Goal: Transaction & Acquisition: Download file/media

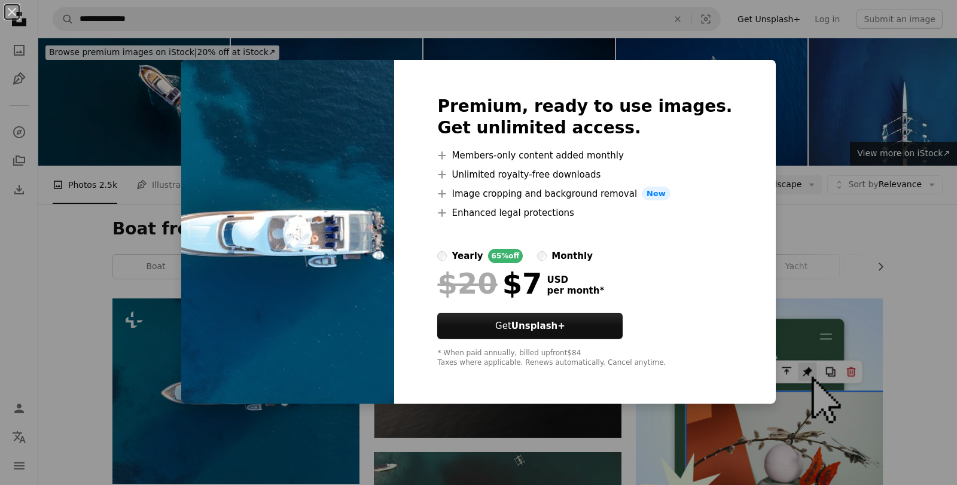
click at [577, 255] on div "monthly" at bounding box center [572, 256] width 41 height 14
click at [911, 273] on div "An X shape Premium, ready to use images. Get unlimited access. A plus sign Memb…" at bounding box center [478, 242] width 957 height 485
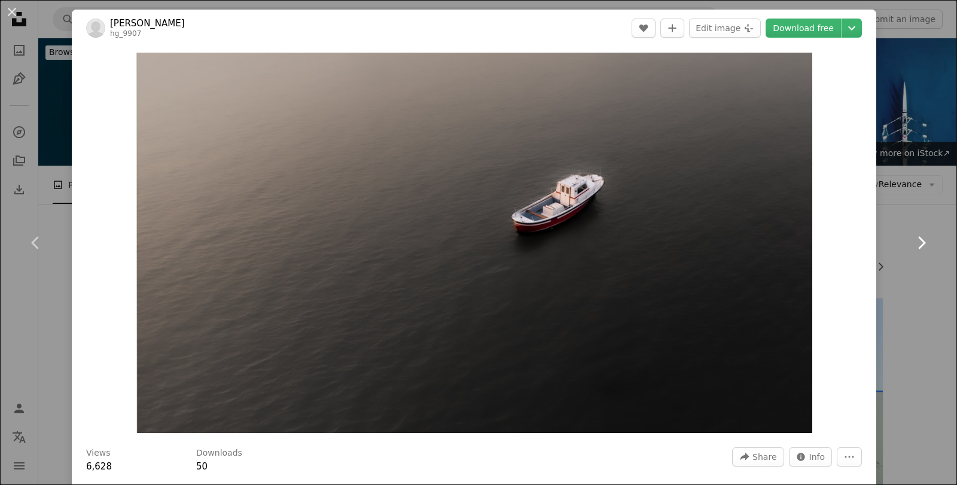
click at [933, 188] on link "Chevron right" at bounding box center [922, 242] width 72 height 115
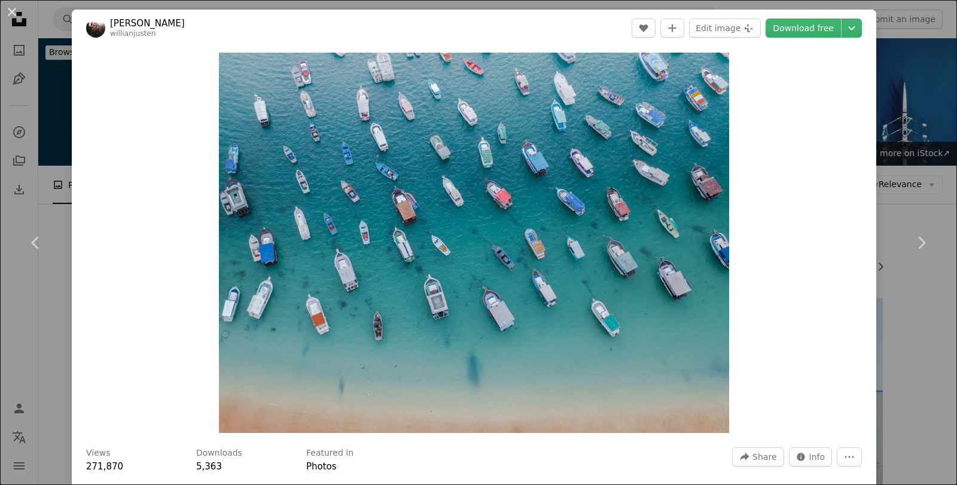
click at [919, 172] on div "An X shape Chevron left Chevron right [PERSON_NAME] willianjusten A heart A plu…" at bounding box center [478, 242] width 957 height 485
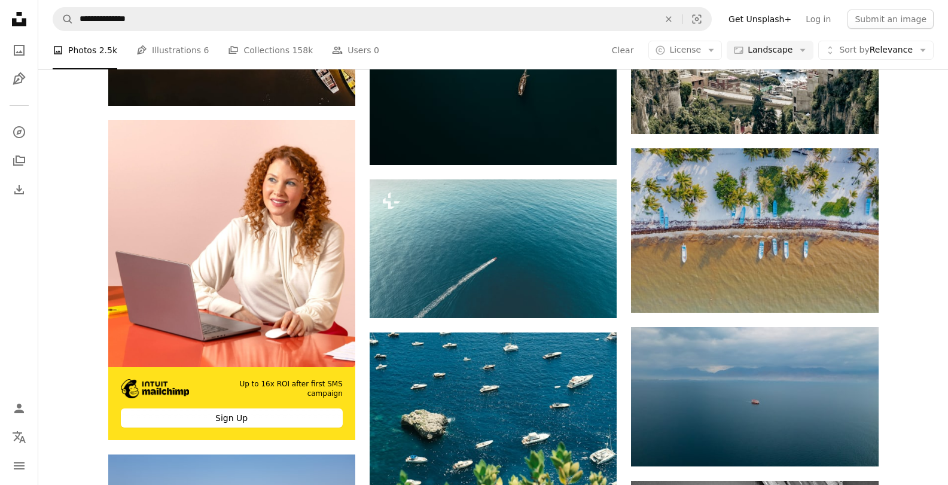
scroll to position [1965, 0]
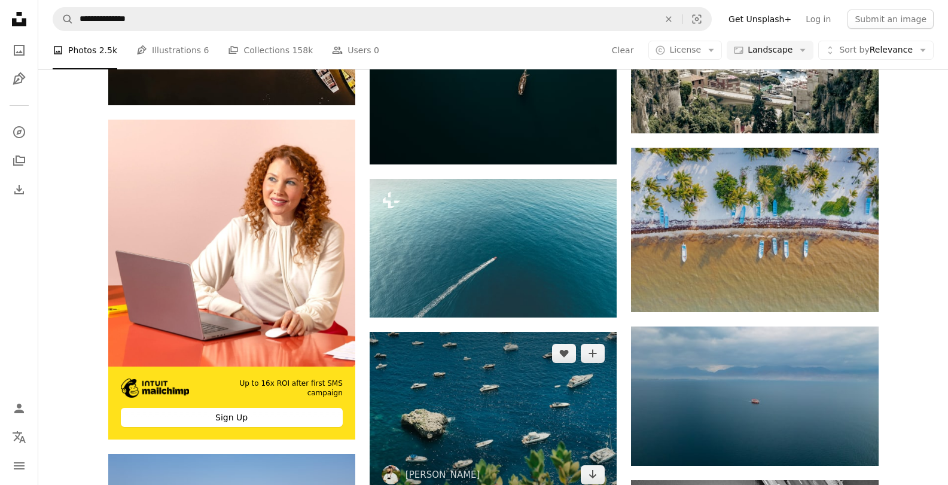
click at [521, 332] on img at bounding box center [493, 414] width 247 height 165
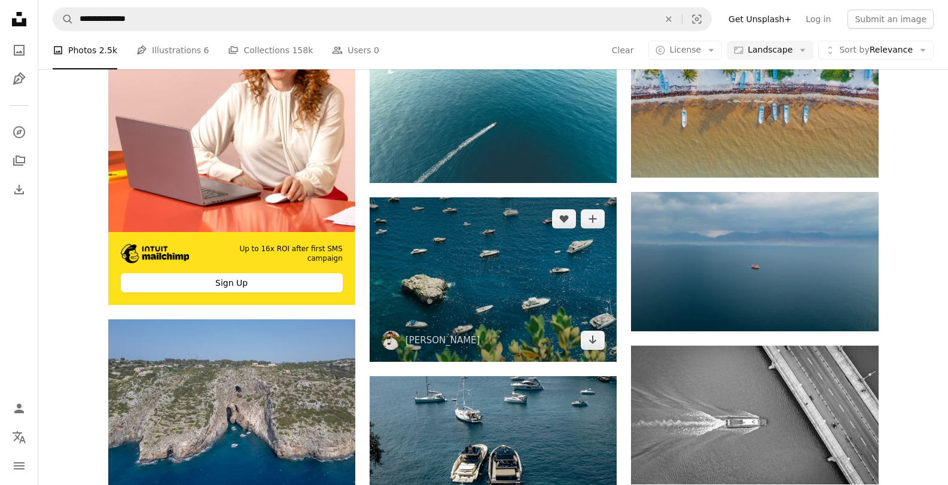
scroll to position [2025, 0]
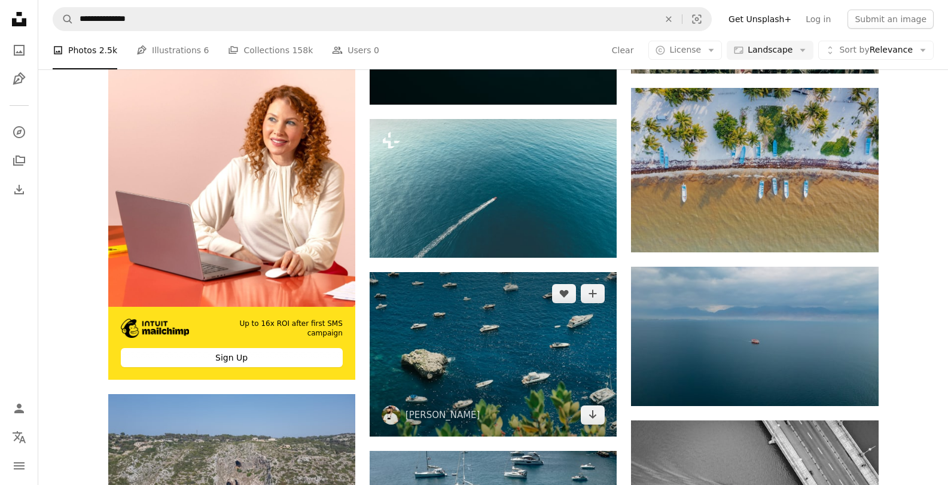
click at [489, 272] on img at bounding box center [493, 354] width 247 height 165
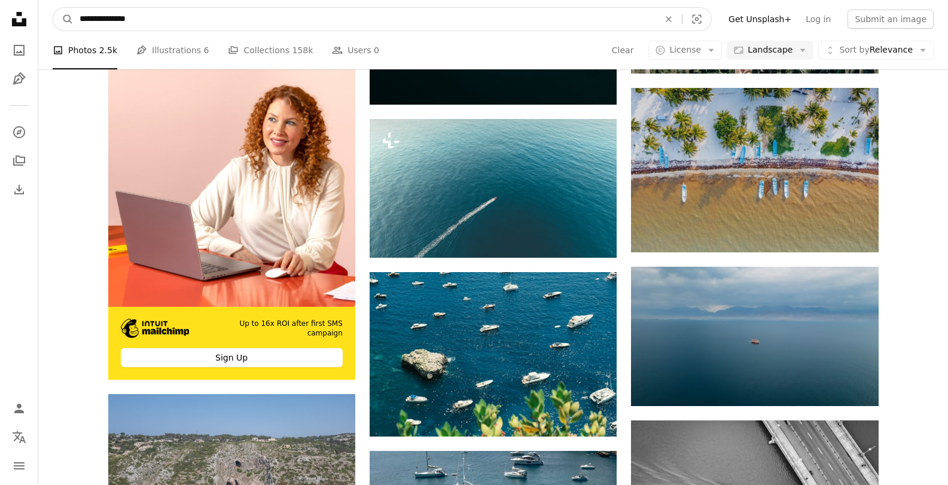
click at [93, 22] on input "**********" at bounding box center [365, 19] width 582 height 23
type input "**********"
click at [53, 8] on button "A magnifying glass" at bounding box center [63, 19] width 20 height 23
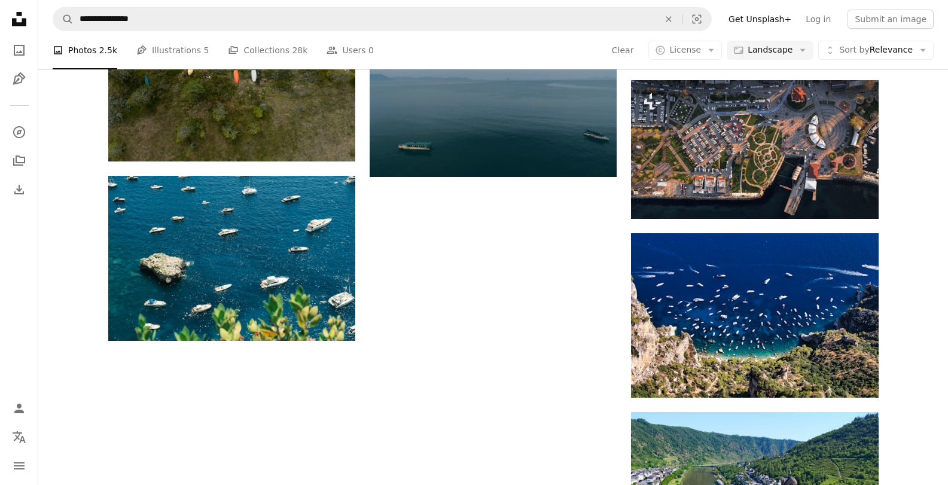
scroll to position [1249, 0]
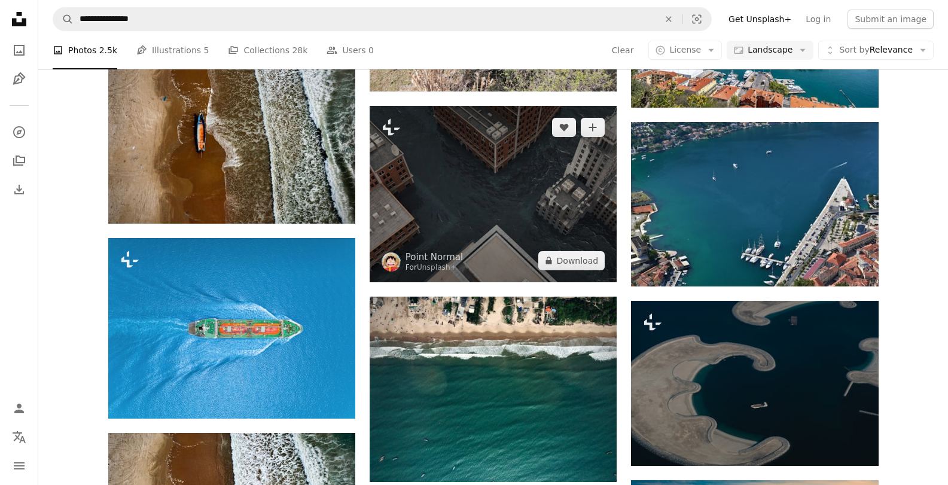
scroll to position [6106, 0]
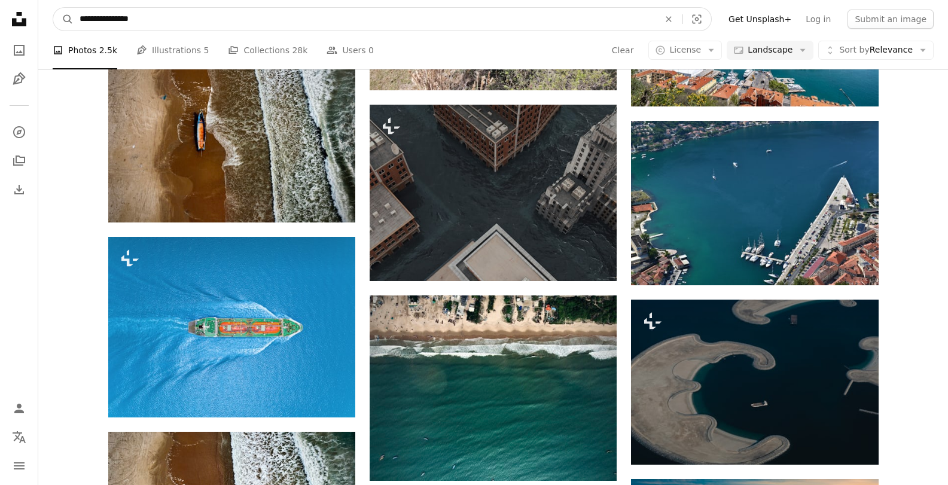
click at [334, 28] on input "**********" at bounding box center [365, 19] width 582 height 23
type input "**********"
click at [53, 8] on button "A magnifying glass" at bounding box center [63, 19] width 20 height 23
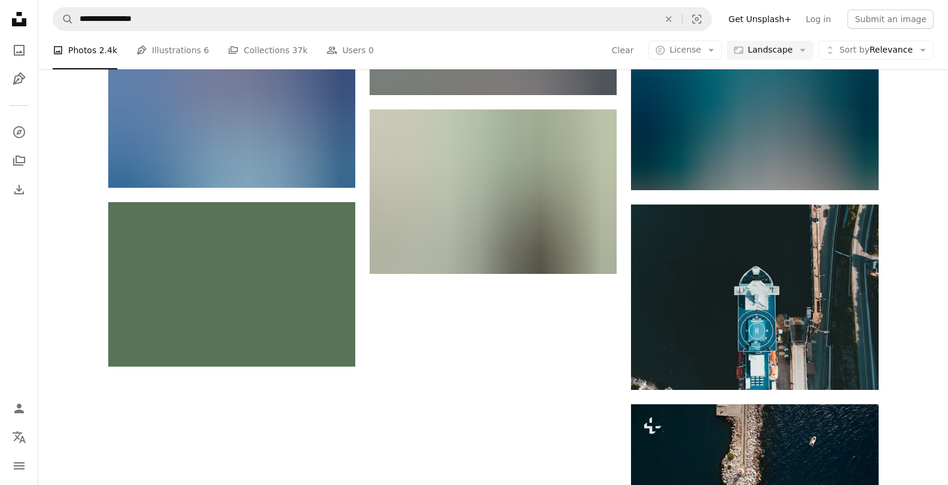
scroll to position [1121, 0]
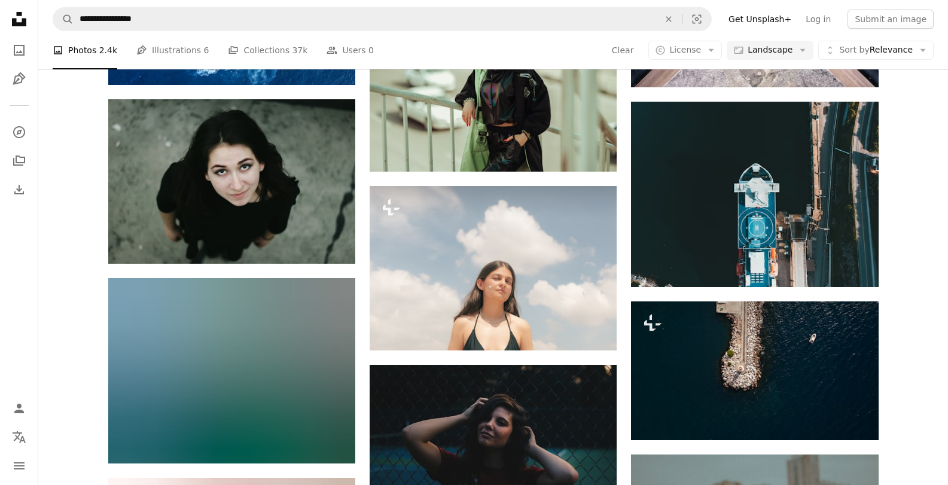
scroll to position [1224, 0]
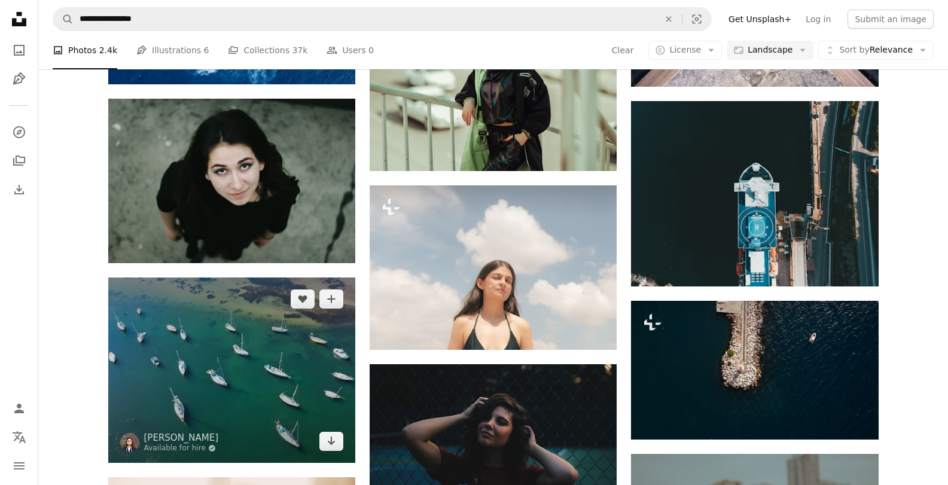
click at [283, 278] on img at bounding box center [231, 370] width 247 height 185
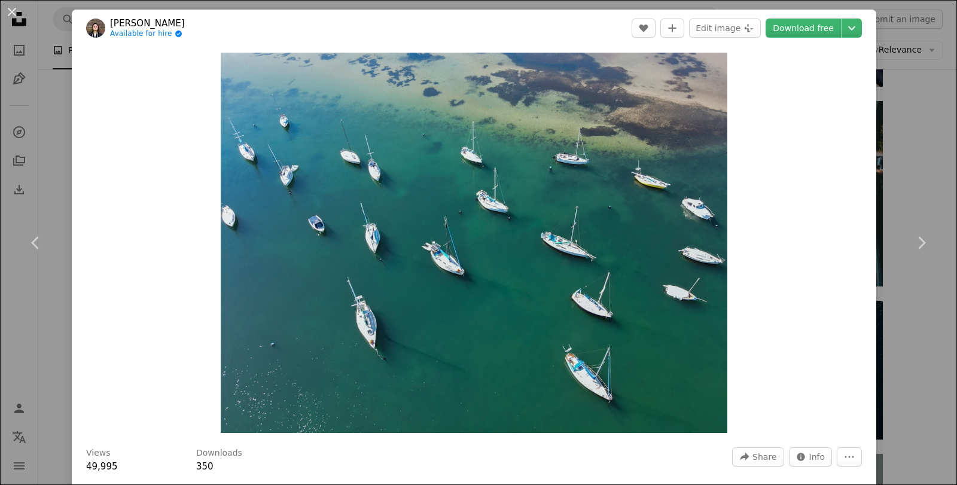
click at [929, 174] on div "An X shape Chevron left Chevron right [PERSON_NAME] Available for hire A checkm…" at bounding box center [478, 242] width 957 height 485
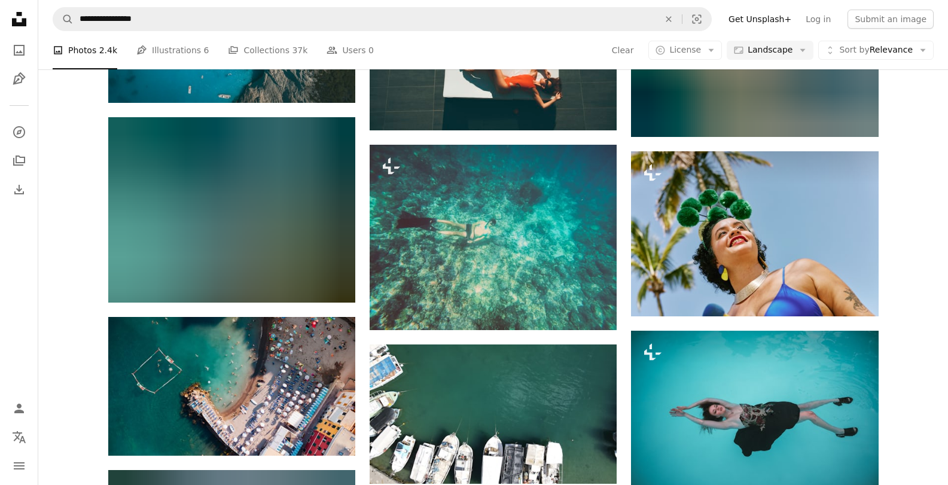
scroll to position [6877, 0]
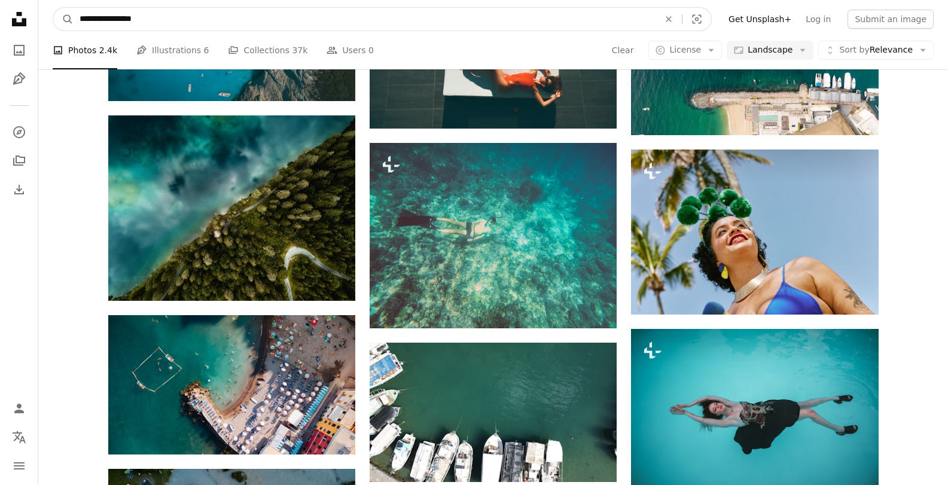
click at [288, 15] on input "**********" at bounding box center [365, 19] width 582 height 23
type input "*********"
click at [53, 8] on button "A magnifying glass" at bounding box center [63, 19] width 20 height 23
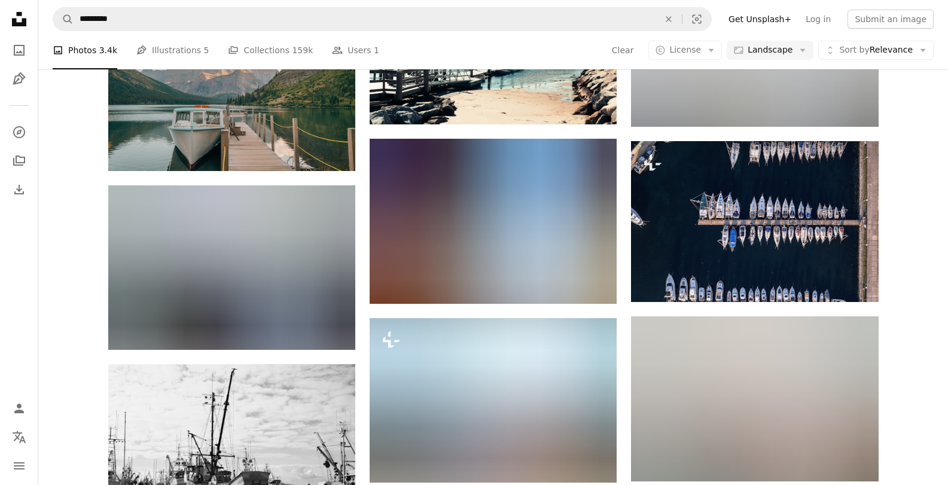
scroll to position [595, 0]
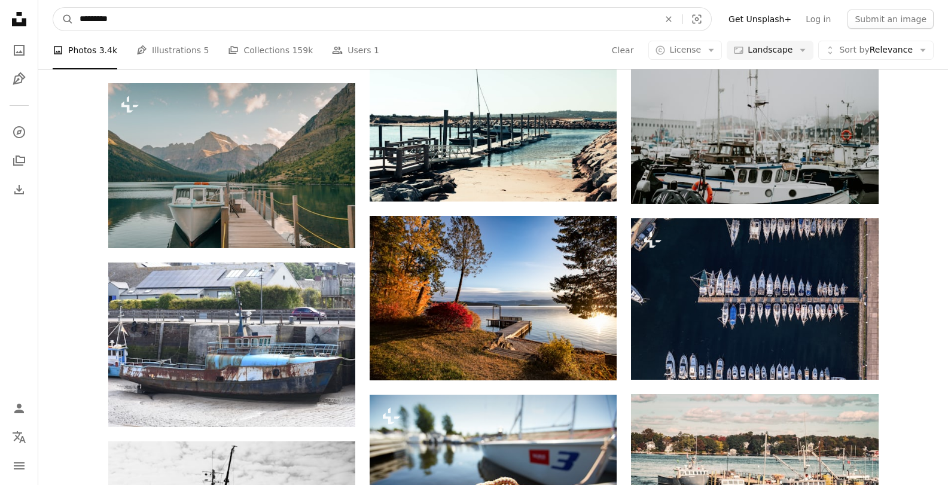
click at [338, 26] on input "*********" at bounding box center [365, 19] width 582 height 23
click at [338, 28] on input "*********" at bounding box center [365, 19] width 582 height 23
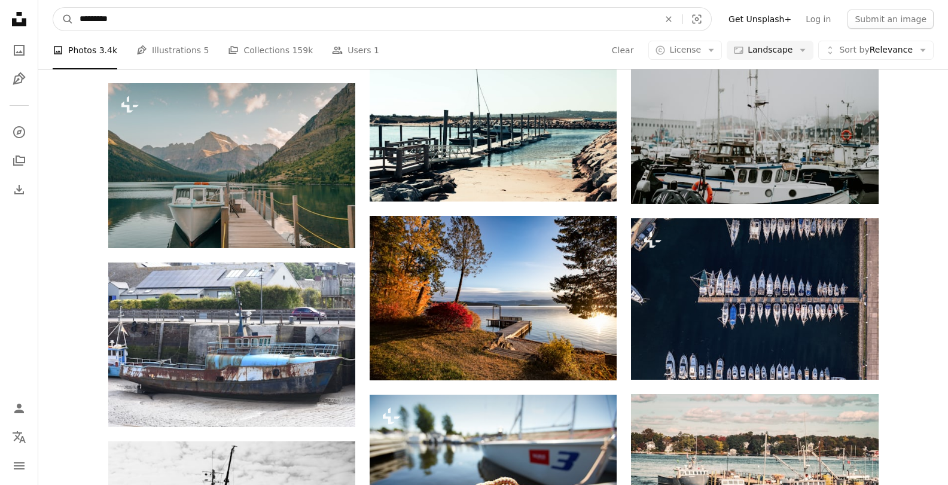
click at [338, 28] on input "*********" at bounding box center [365, 19] width 582 height 23
type input "**********"
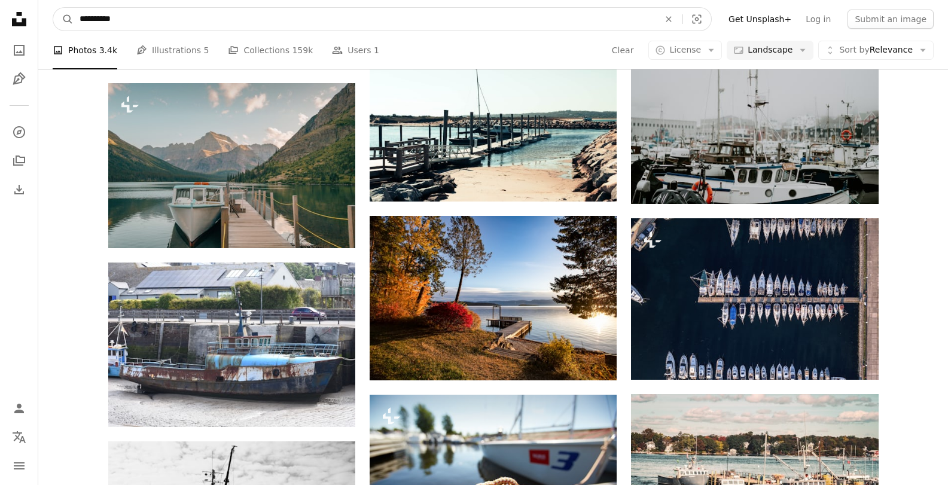
click at [53, 8] on button "A magnifying glass" at bounding box center [63, 19] width 20 height 23
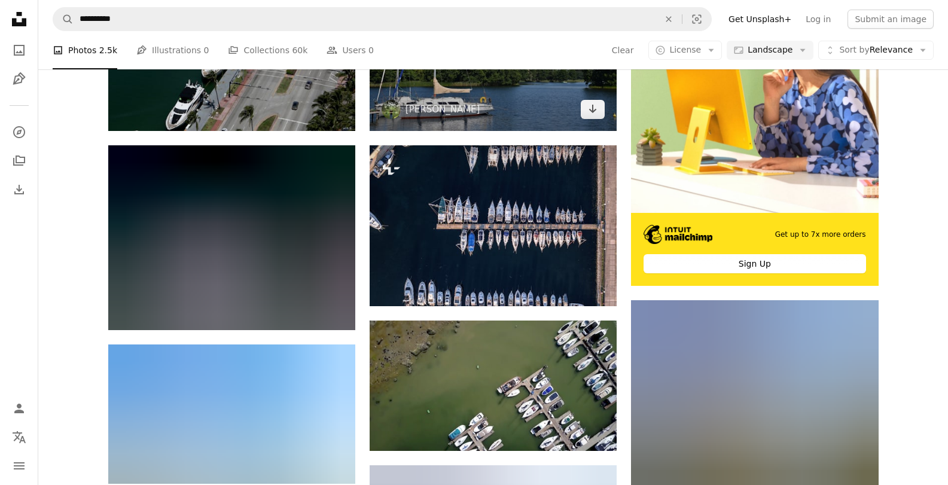
scroll to position [334, 0]
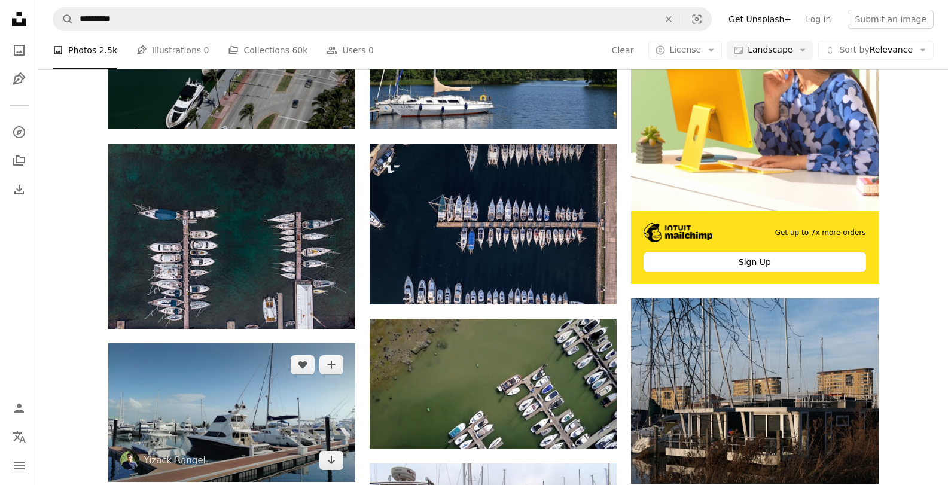
click at [236, 343] on img at bounding box center [231, 412] width 247 height 139
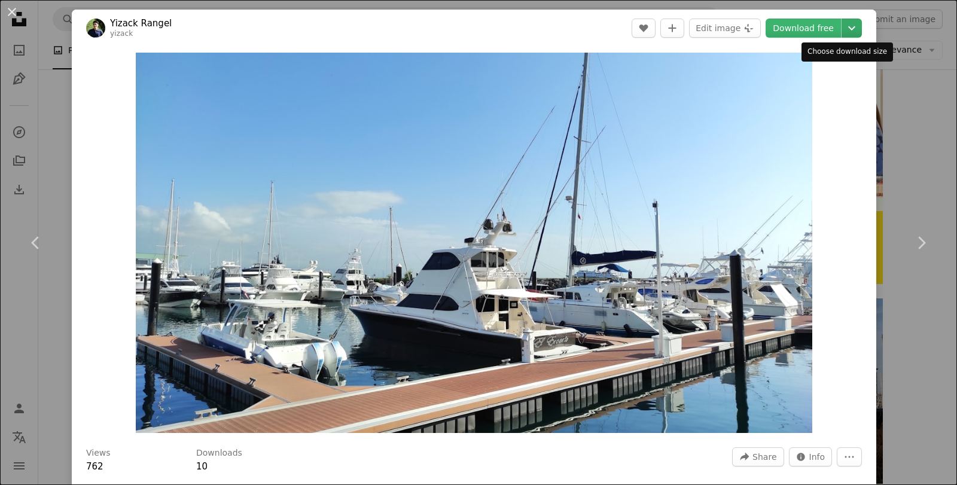
click at [842, 34] on icon "Chevron down" at bounding box center [851, 28] width 19 height 14
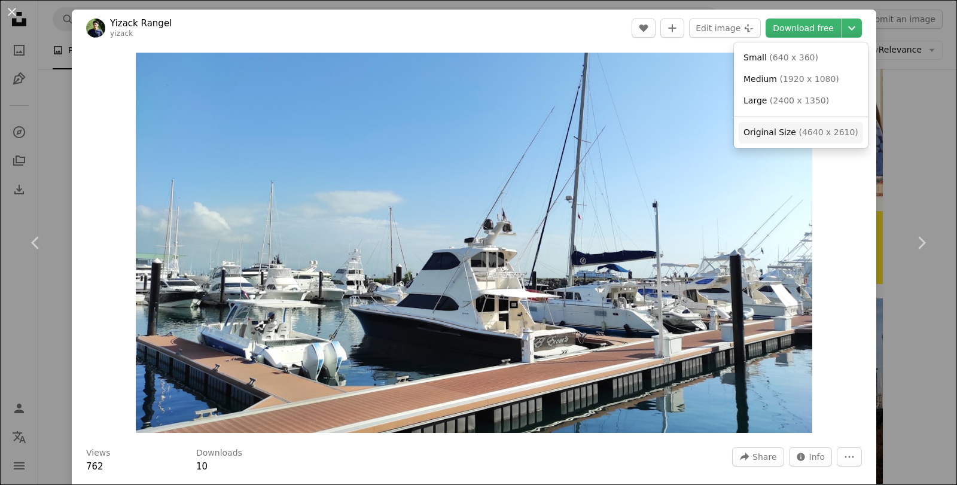
click at [812, 135] on span "( 4640 x 2610 )" at bounding box center [828, 132] width 59 height 10
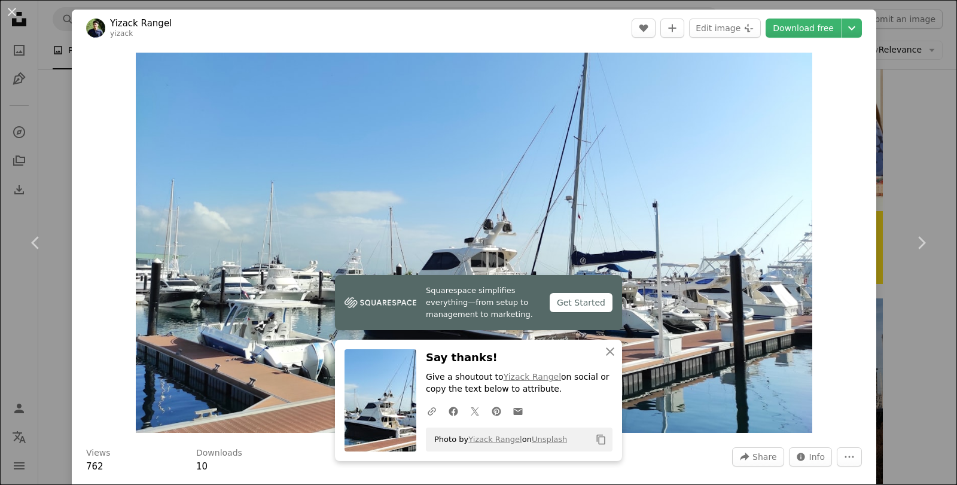
click at [900, 140] on div "An X shape Chevron left Chevron right Squarespace simplifies everything—from se…" at bounding box center [478, 242] width 957 height 485
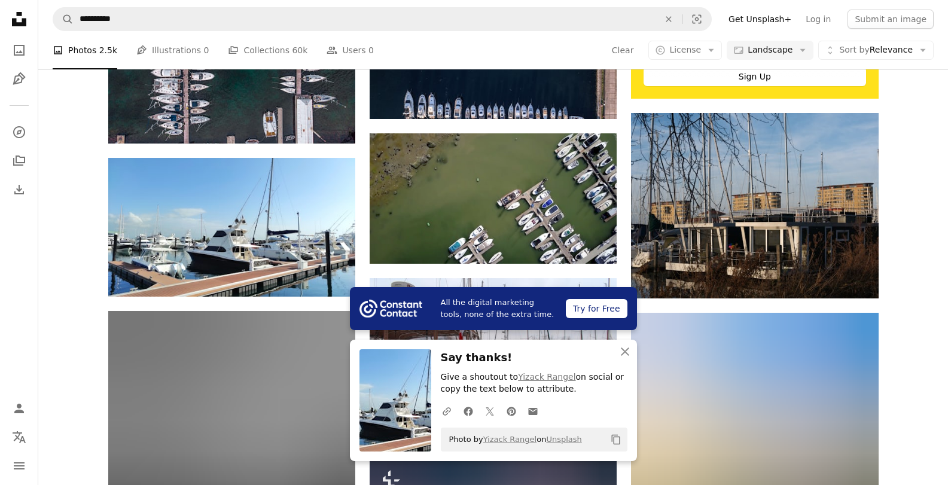
scroll to position [530, 0]
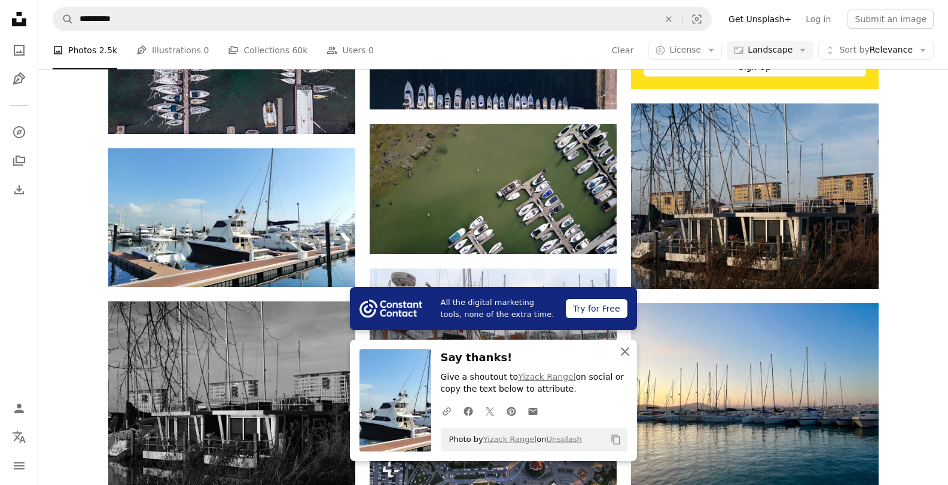
click at [622, 352] on icon "An X shape" at bounding box center [625, 352] width 14 height 14
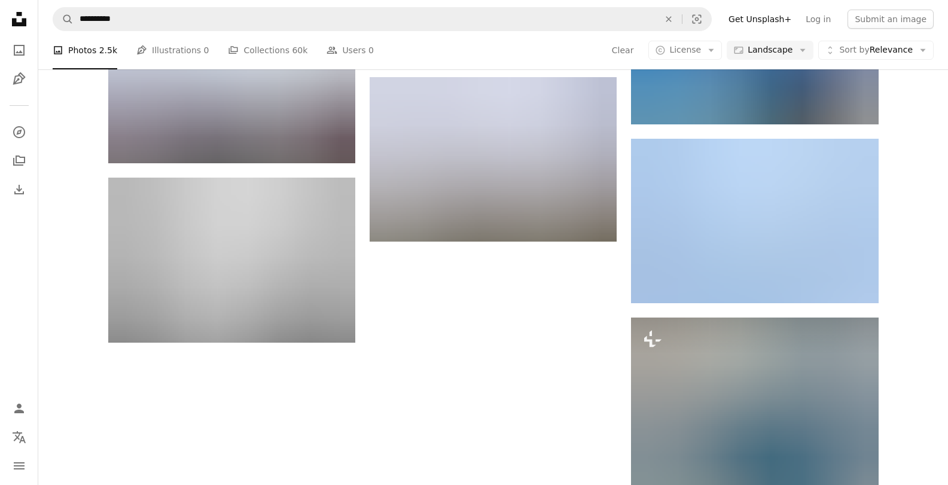
scroll to position [1233, 0]
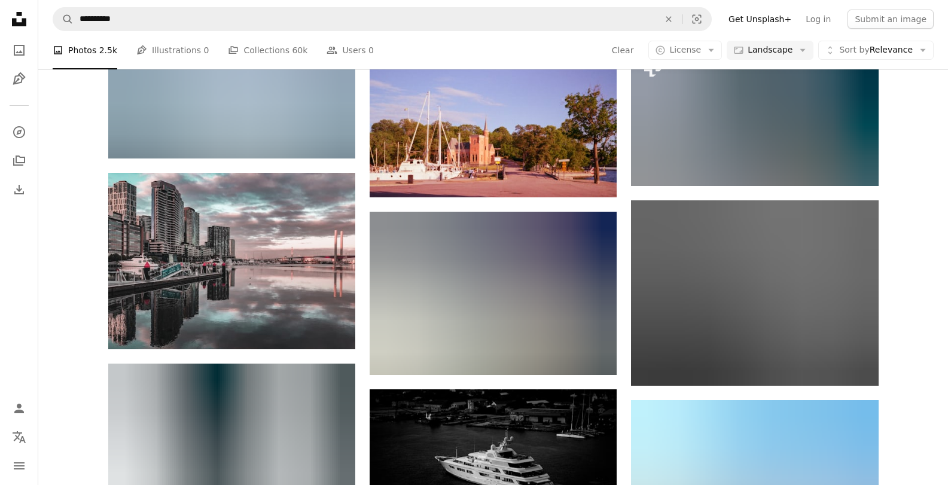
scroll to position [2278, 0]
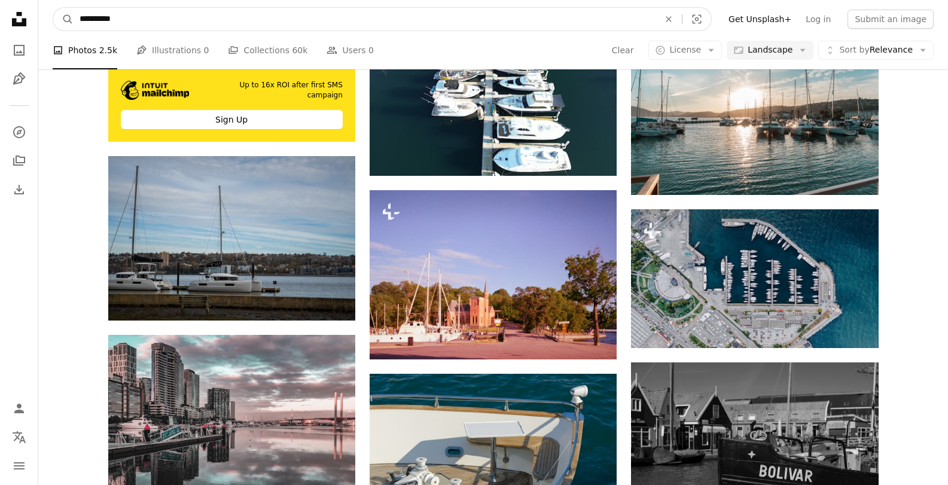
click at [154, 15] on input "**********" at bounding box center [365, 19] width 582 height 23
type input "**********"
click at [53, 8] on button "A magnifying glass" at bounding box center [63, 19] width 20 height 23
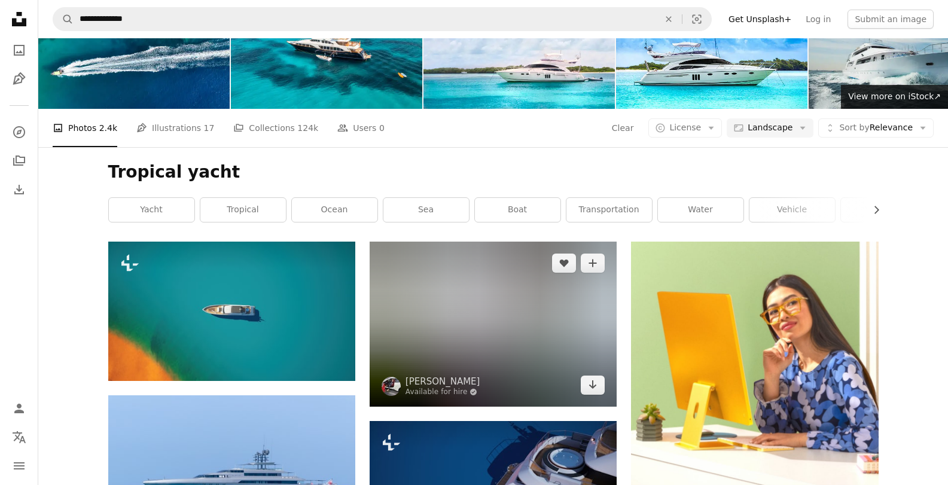
scroll to position [57, 0]
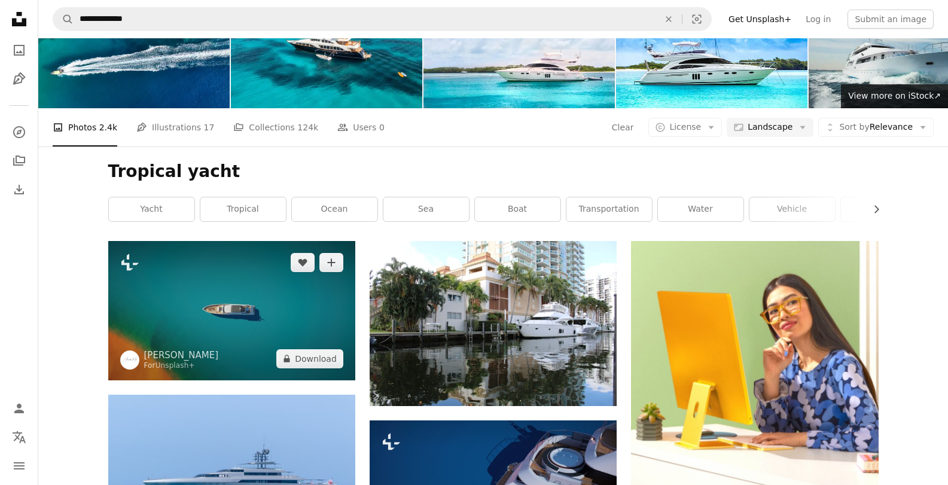
click at [266, 241] on img at bounding box center [231, 310] width 247 height 139
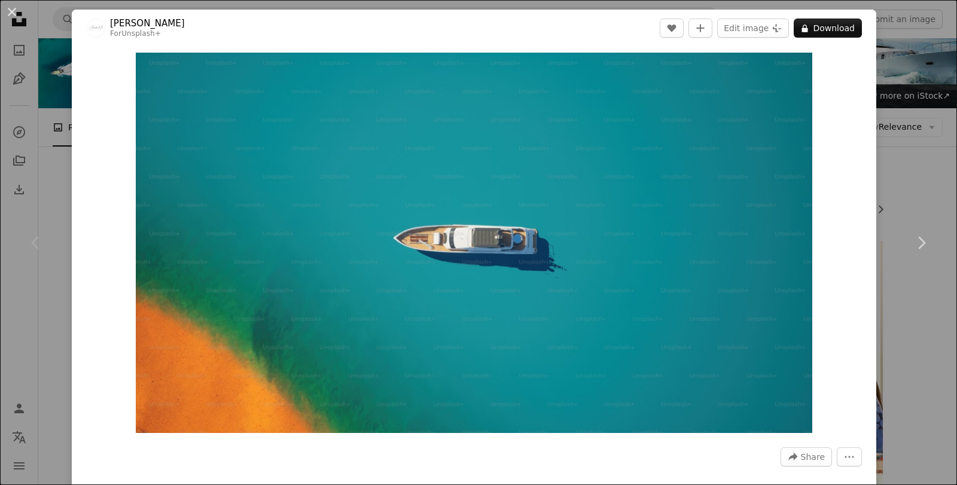
click at [911, 164] on div "An X shape Chevron left Chevron right Alexander Mils For Unsplash+ A heart A pl…" at bounding box center [478, 242] width 957 height 485
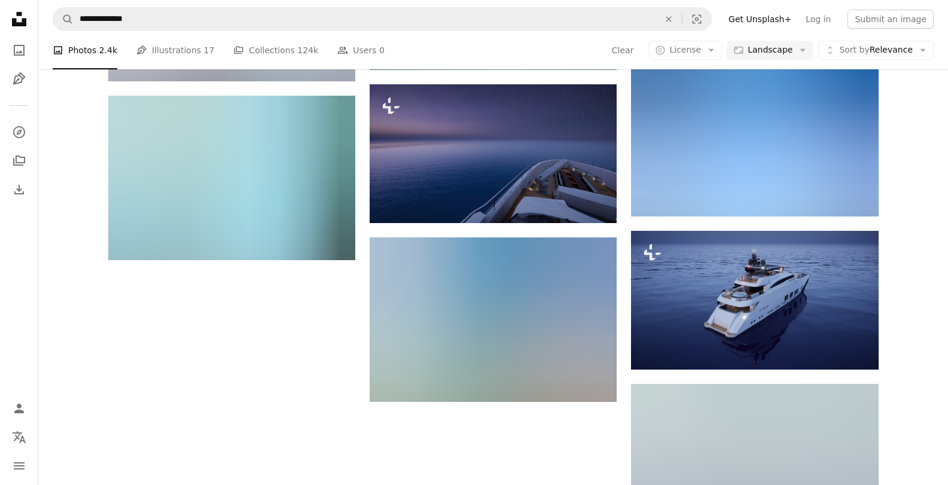
scroll to position [1093, 0]
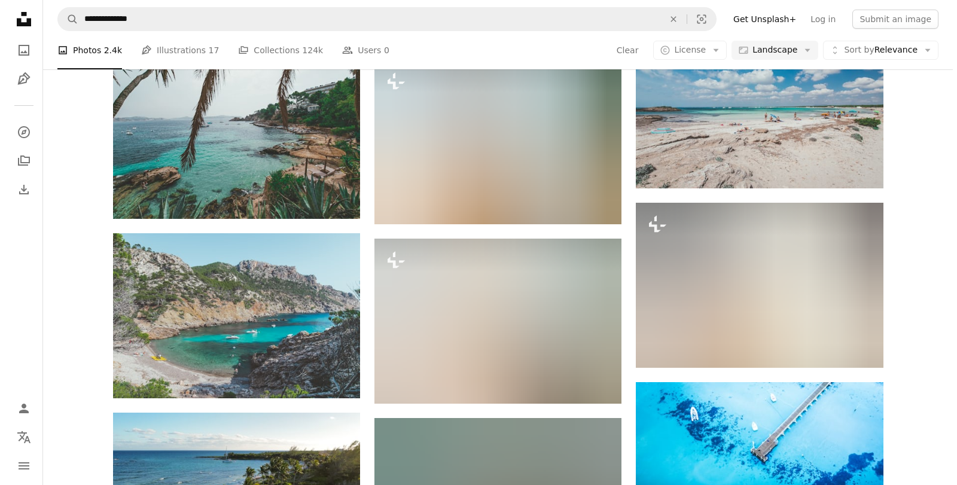
scroll to position [2498, 0]
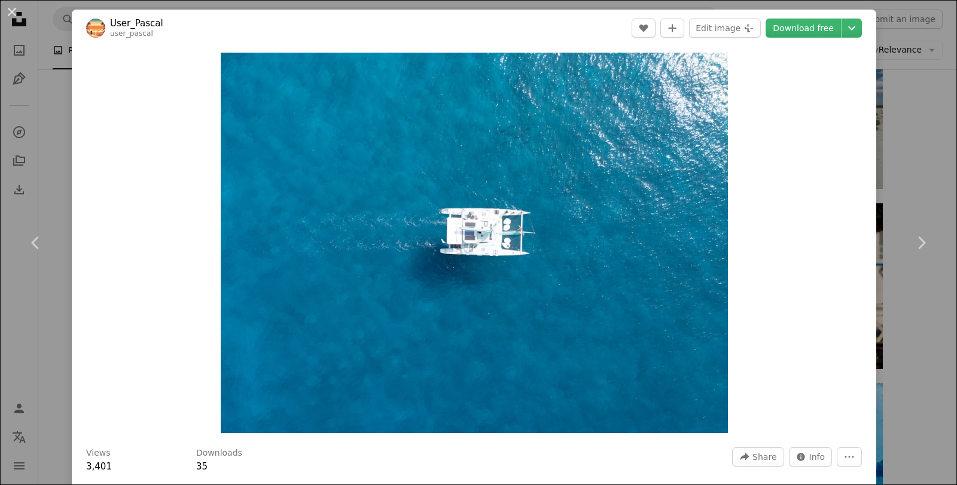
click at [484, 259] on img "Zoom in on this image" at bounding box center [474, 243] width 507 height 381
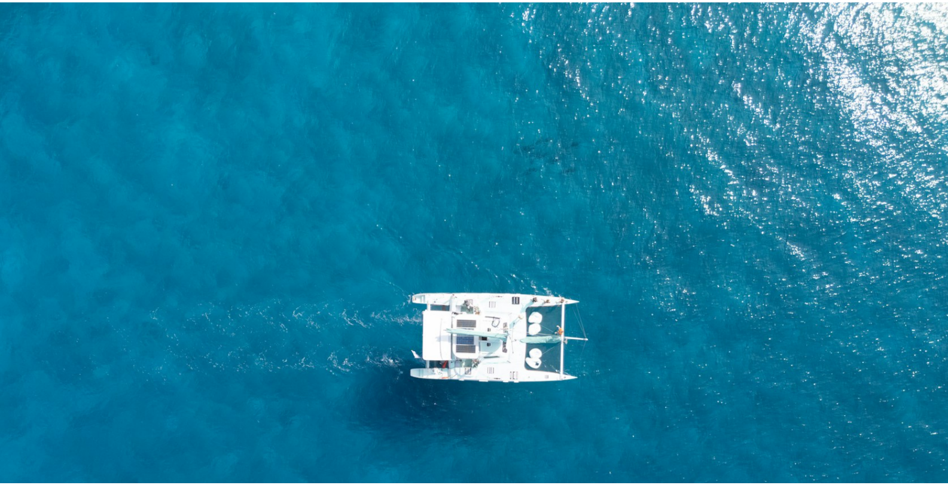
scroll to position [111, 0]
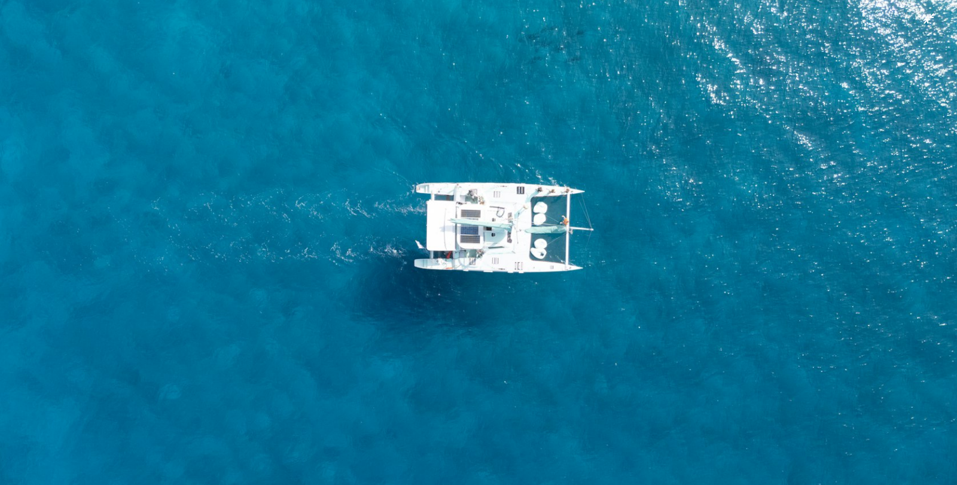
click at [843, 315] on img "Zoom out on this image" at bounding box center [478, 248] width 959 height 719
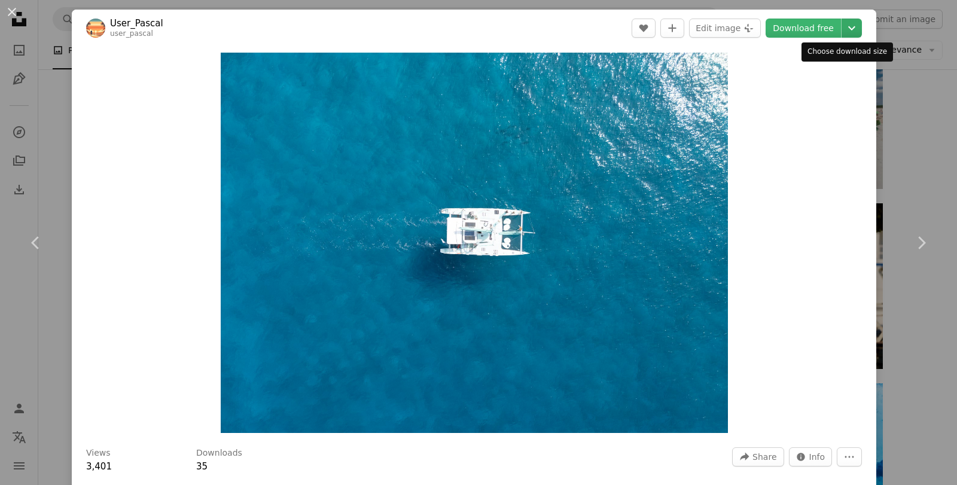
click at [842, 24] on icon "Chevron down" at bounding box center [851, 28] width 19 height 14
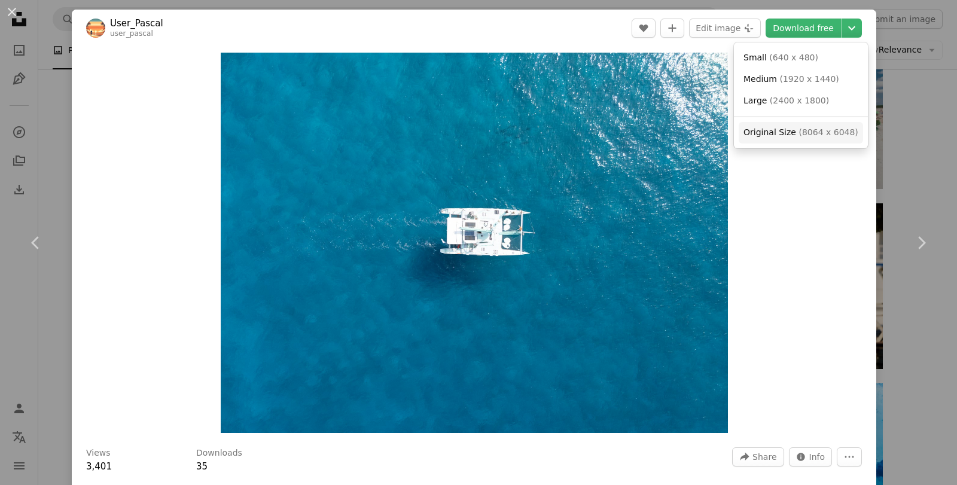
click at [821, 129] on span "( 8064 x 6048 )" at bounding box center [828, 132] width 59 height 10
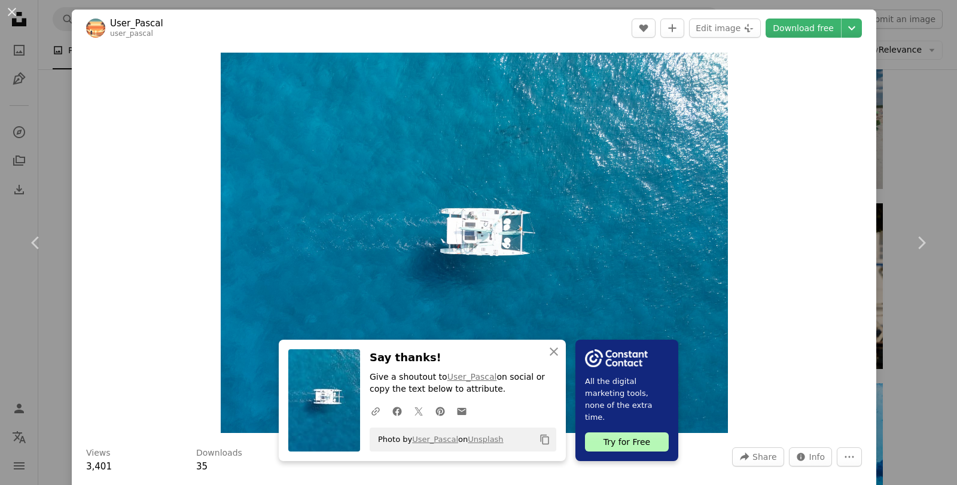
click at [918, 141] on div "An X shape Chevron left Chevron right An X shape Close Say thanks! Give a shout…" at bounding box center [478, 242] width 957 height 485
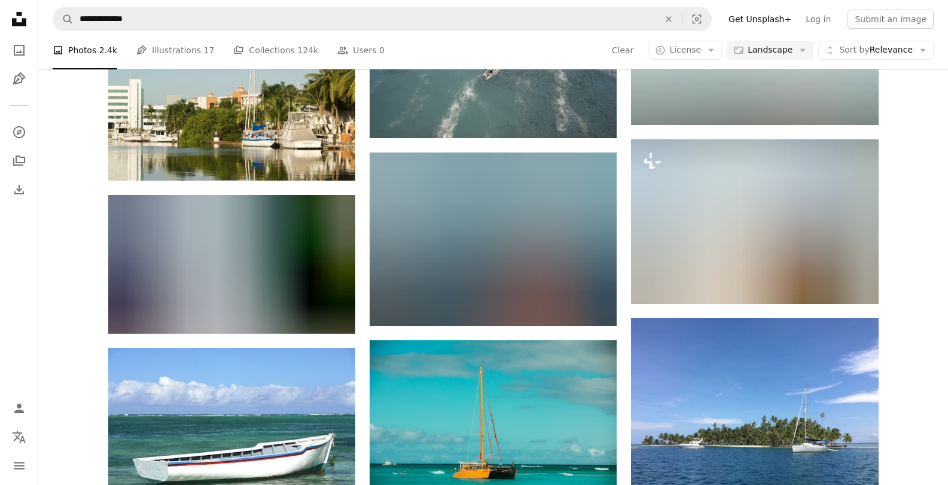
scroll to position [3248, 0]
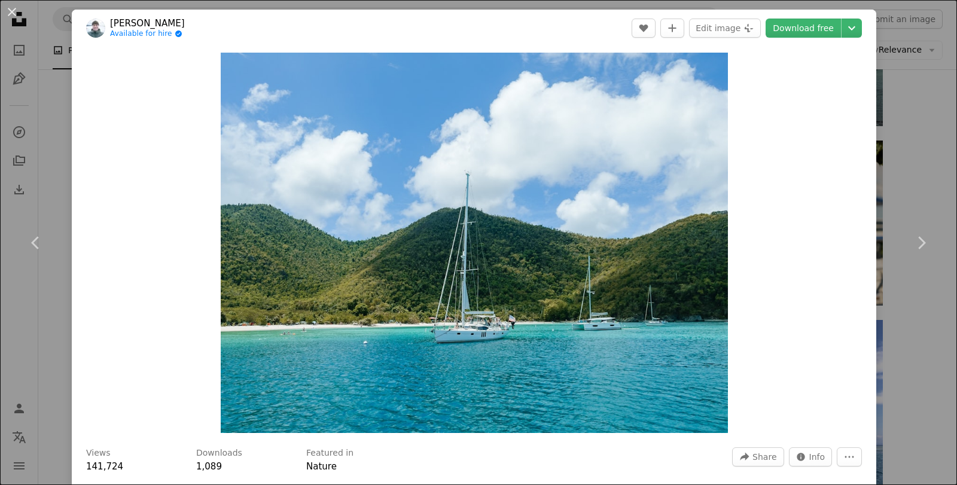
click at [935, 142] on div "An X shape Chevron left Chevron right [PERSON_NAME] Available for hire A checkm…" at bounding box center [478, 242] width 957 height 485
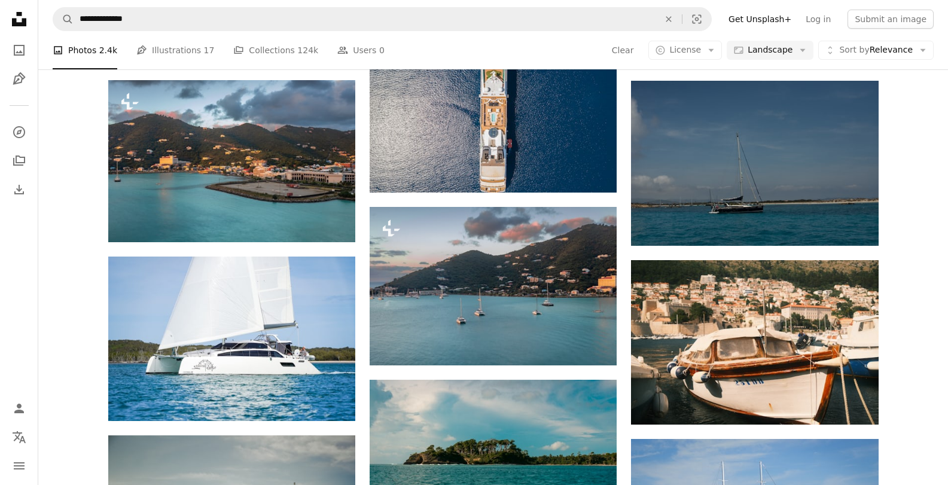
scroll to position [5664, 0]
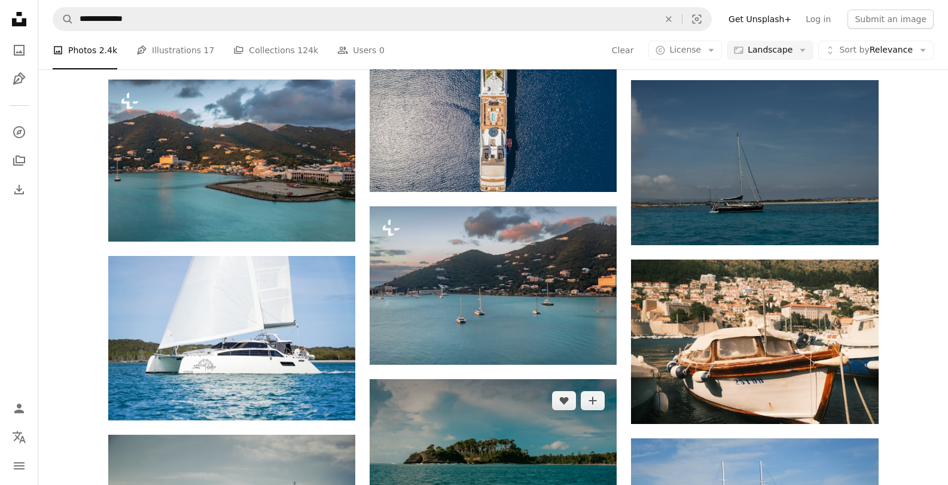
click at [522, 379] on img at bounding box center [493, 461] width 247 height 165
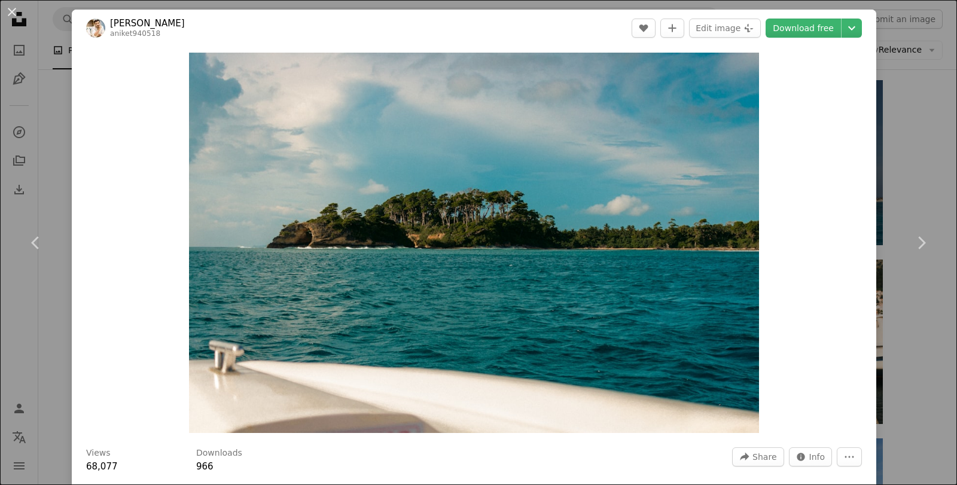
click at [936, 156] on div "An X shape Chevron left Chevron right [PERSON_NAME] aniket940518 A heart A plus…" at bounding box center [478, 242] width 957 height 485
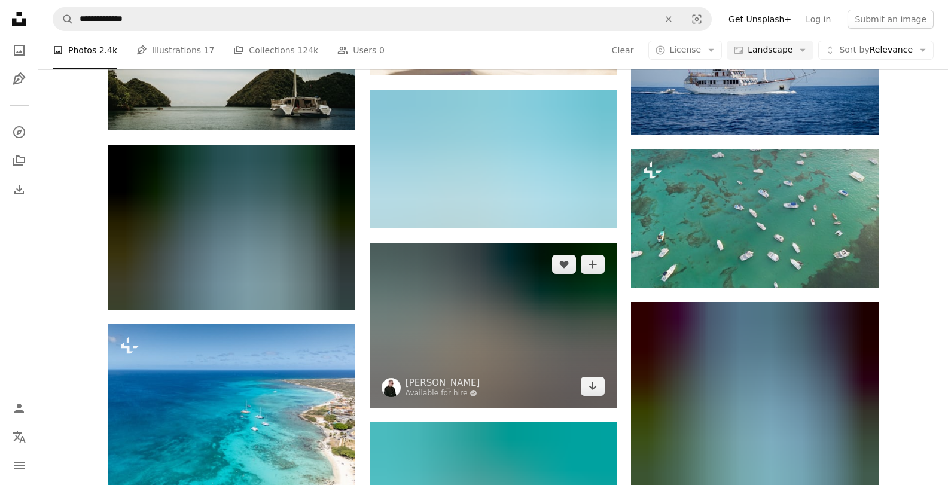
scroll to position [6135, 0]
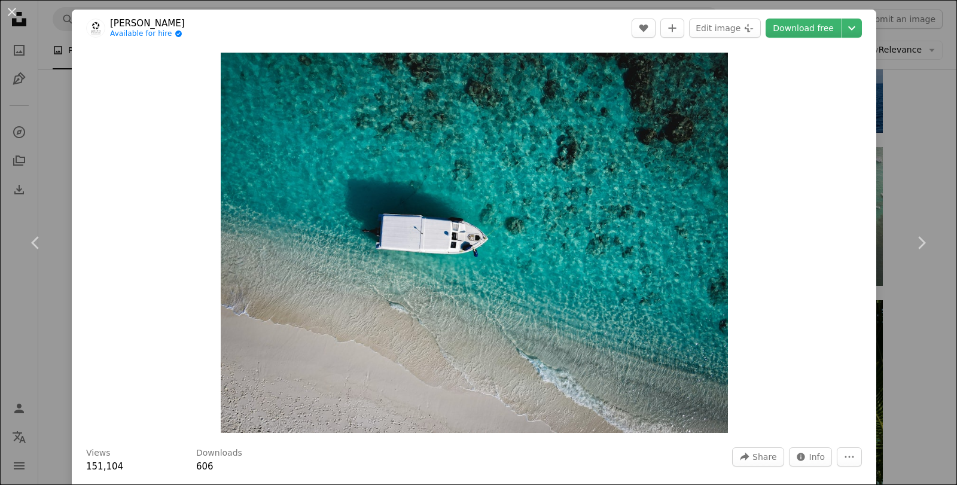
click at [897, 178] on div "An X shape Chevron left Chevron right [PERSON_NAME] Available for hire A checkm…" at bounding box center [478, 242] width 957 height 485
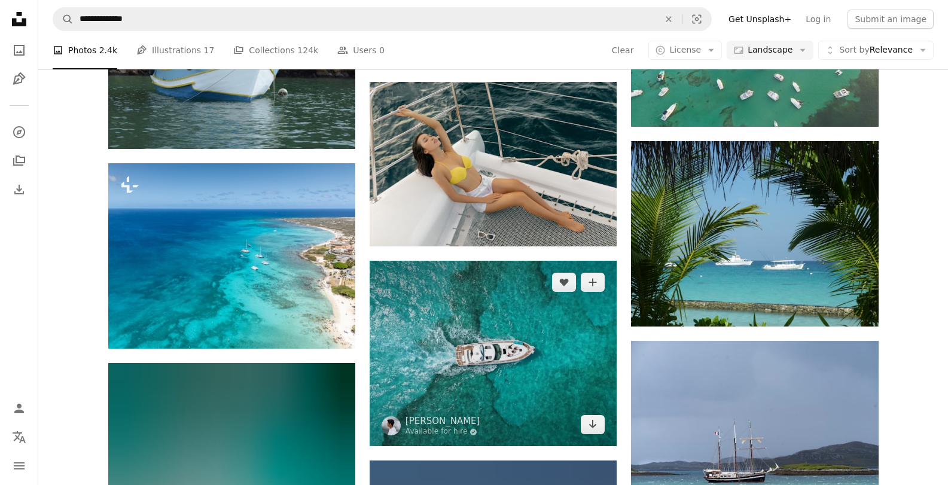
scroll to position [6285, 0]
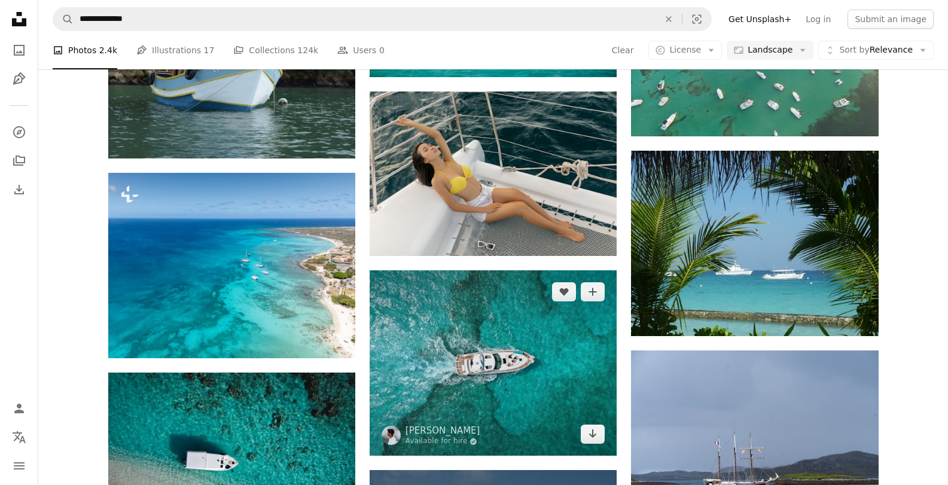
click at [546, 270] on img at bounding box center [493, 362] width 247 height 185
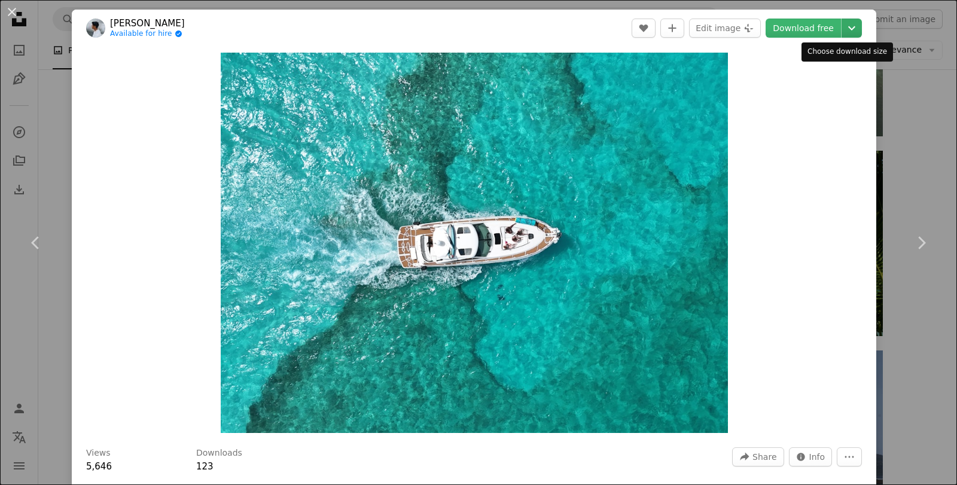
click at [842, 27] on icon "Chevron down" at bounding box center [851, 28] width 19 height 14
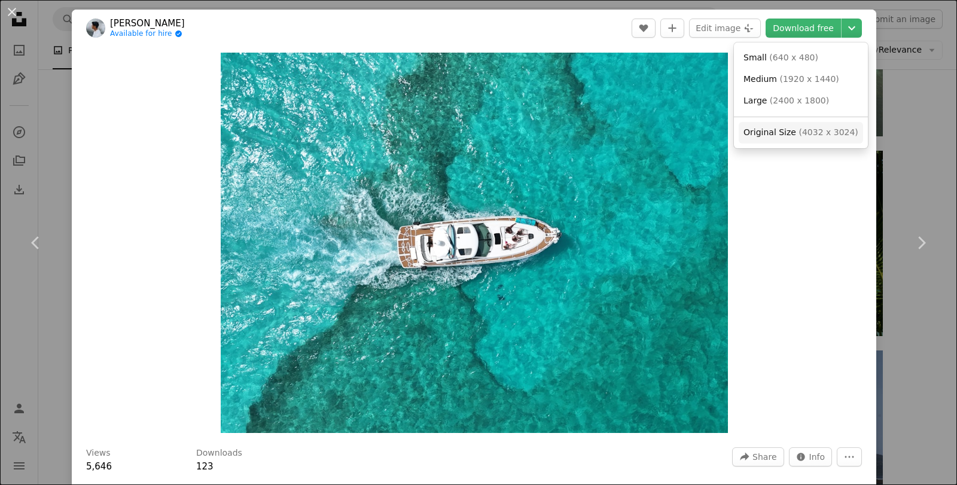
click at [817, 133] on span "( 4032 x 3024 )" at bounding box center [828, 132] width 59 height 10
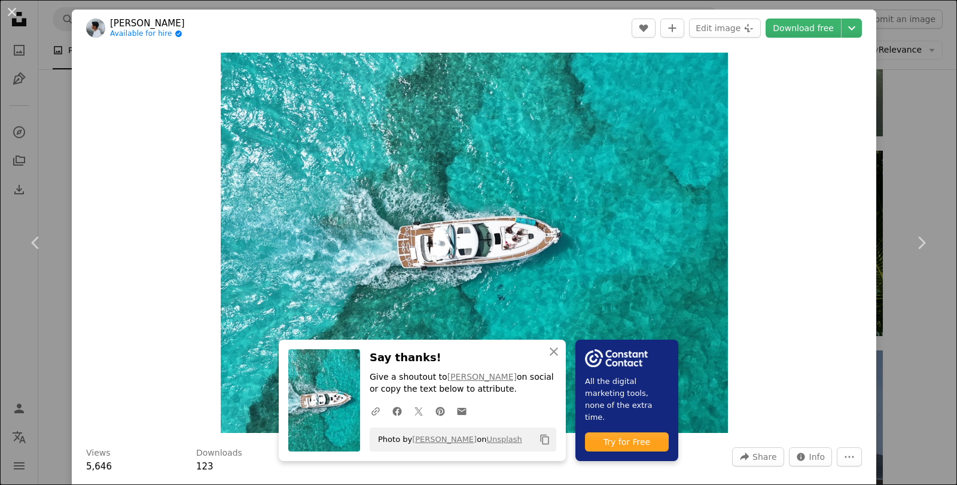
click at [911, 154] on div "An X shape Chevron left Chevron right An X shape Close Say thanks! Give a shout…" at bounding box center [478, 242] width 957 height 485
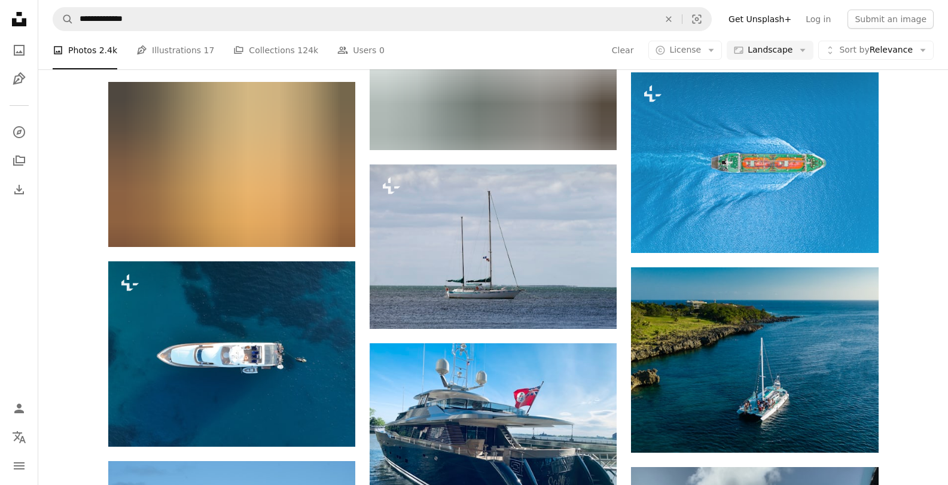
scroll to position [7657, 0]
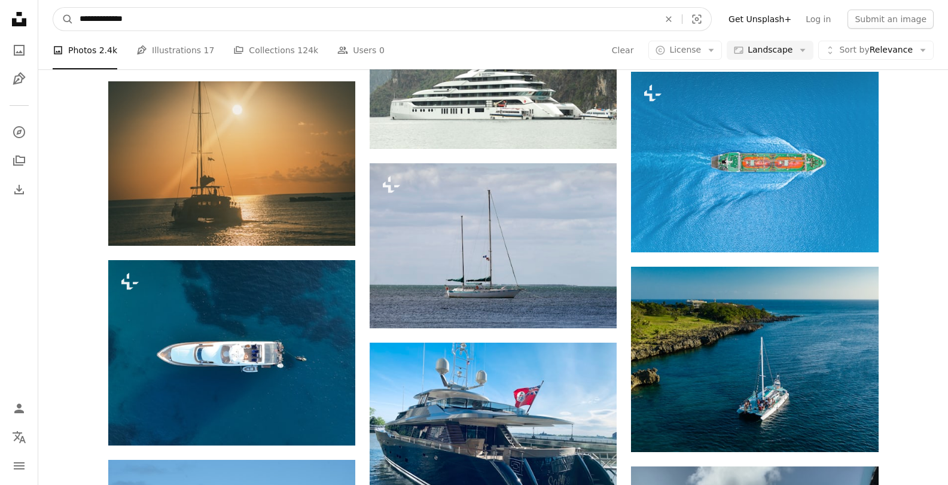
click at [192, 17] on input "**********" at bounding box center [365, 19] width 582 height 23
type input "**********"
click at [53, 8] on button "A magnifying glass" at bounding box center [63, 19] width 20 height 23
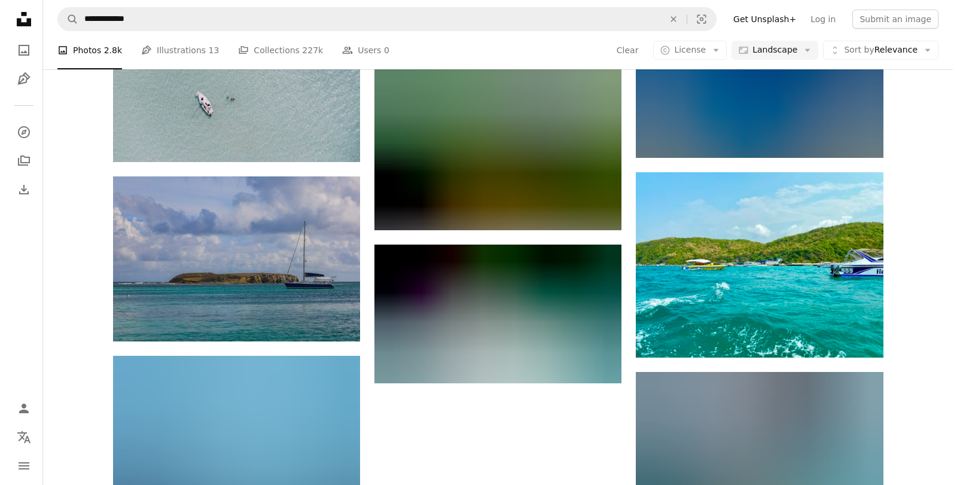
scroll to position [993, 0]
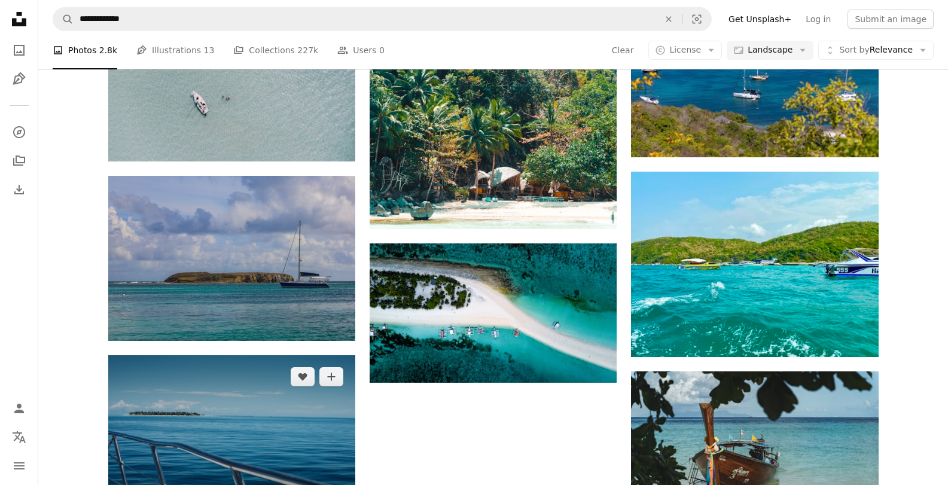
click at [232, 355] on img at bounding box center [231, 437] width 247 height 165
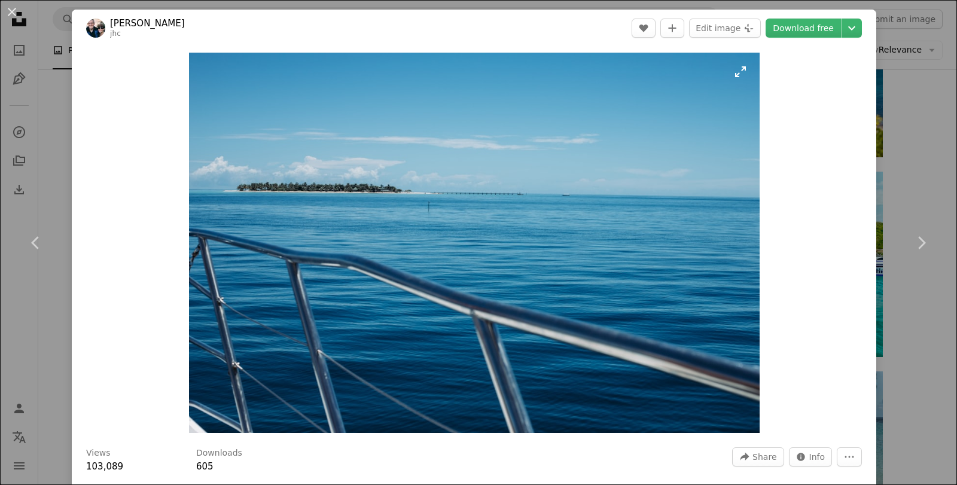
click at [492, 241] on img "Zoom in on this image" at bounding box center [474, 243] width 571 height 381
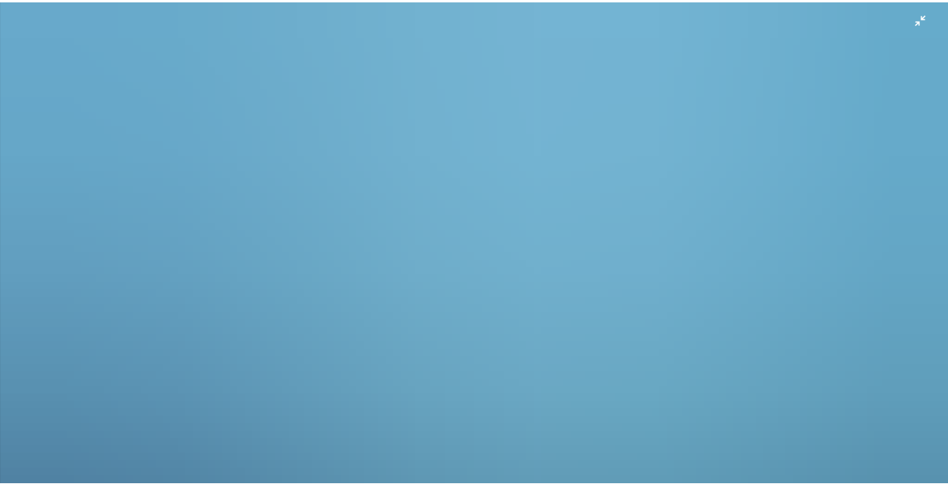
scroll to position [141, 0]
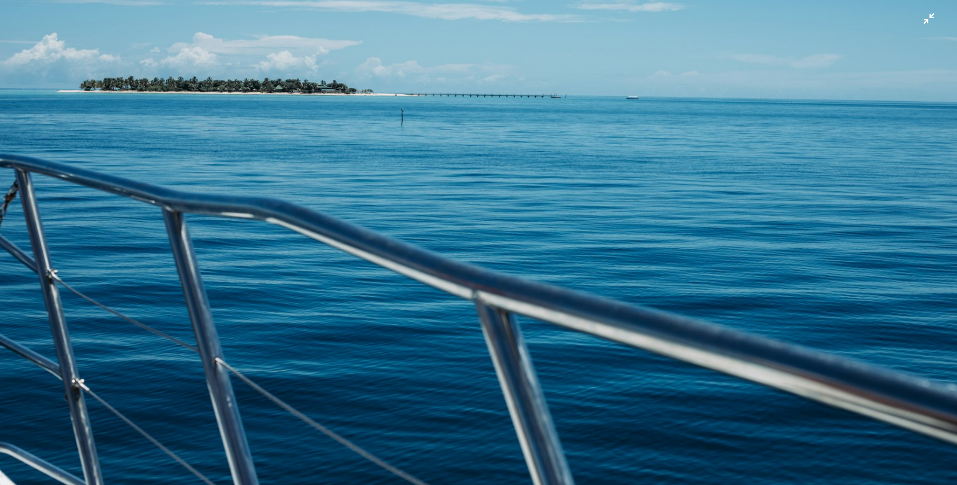
click at [590, 263] on img "Zoom out on this image" at bounding box center [478, 178] width 959 height 639
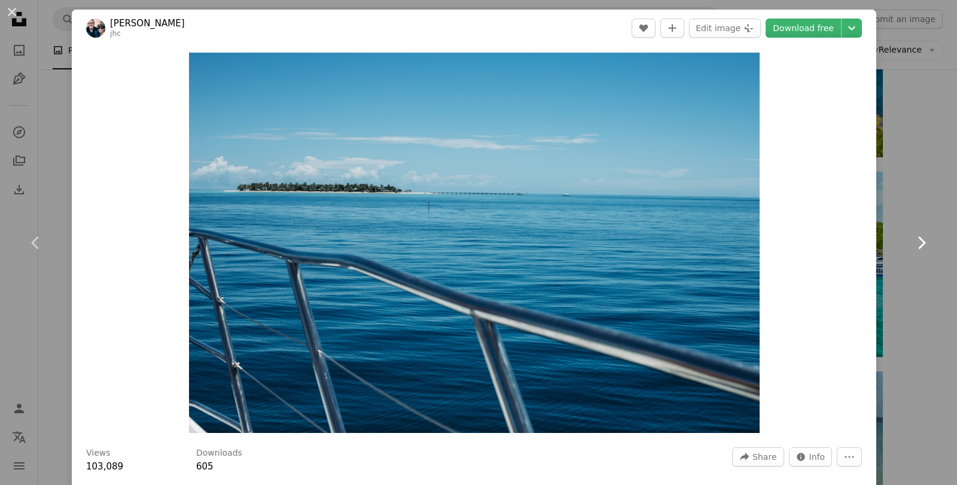
click at [909, 193] on link "Chevron right" at bounding box center [922, 242] width 72 height 115
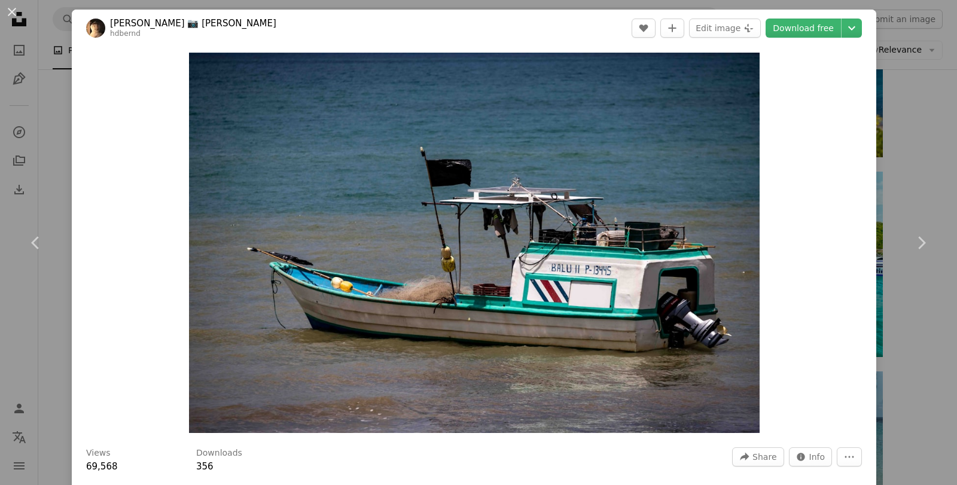
click at [914, 117] on div "An X shape Chevron left Chevron right [PERSON_NAME] 📷 [PERSON_NAME] hdbernd A h…" at bounding box center [478, 242] width 957 height 485
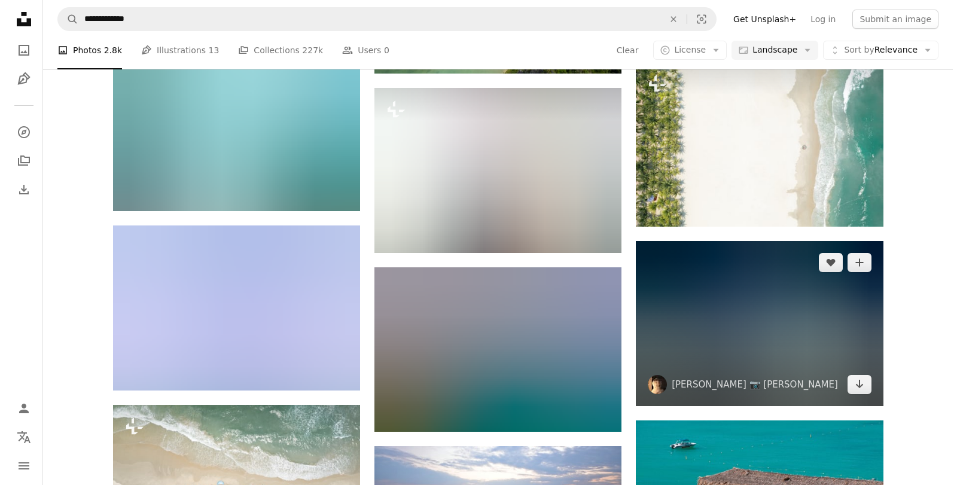
scroll to position [1485, 0]
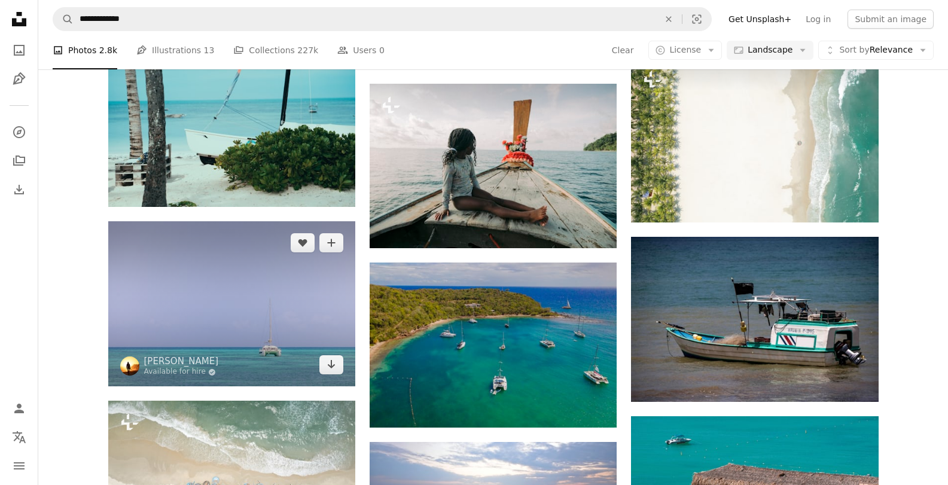
click at [273, 221] on img at bounding box center [231, 303] width 247 height 165
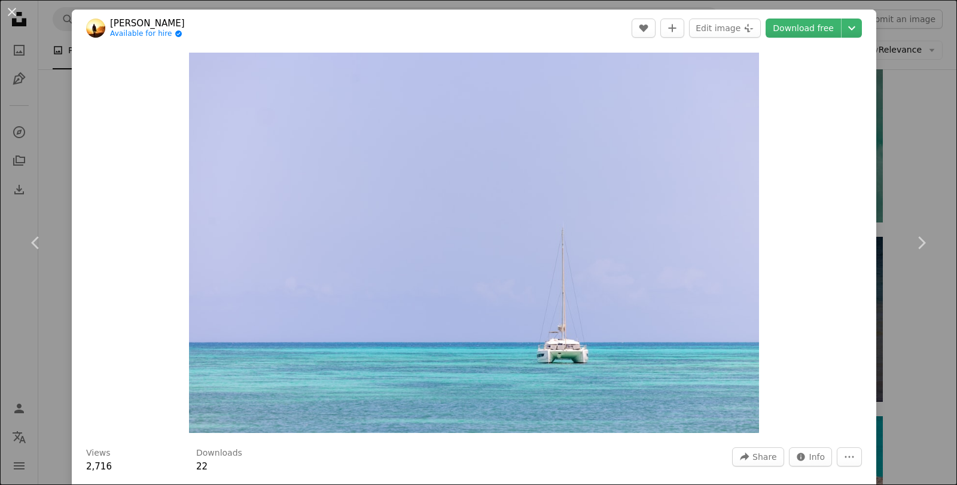
click at [907, 181] on div "An X shape Chevron left Chevron right [PERSON_NAME] Available for hire A checkm…" at bounding box center [478, 242] width 957 height 485
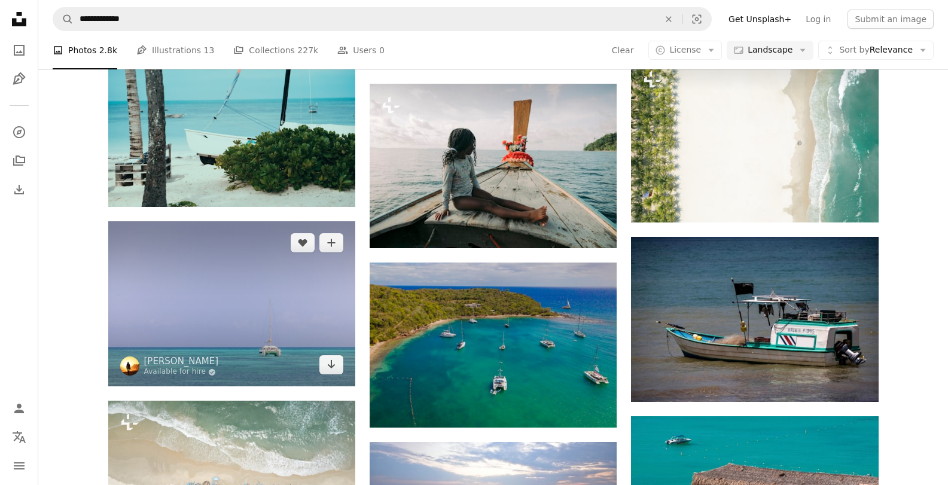
click at [290, 221] on img at bounding box center [231, 303] width 247 height 165
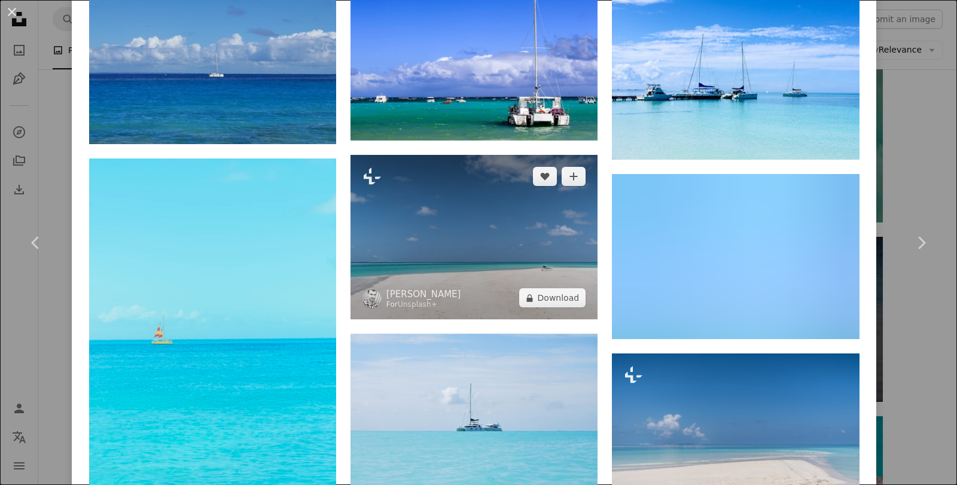
scroll to position [1817, 0]
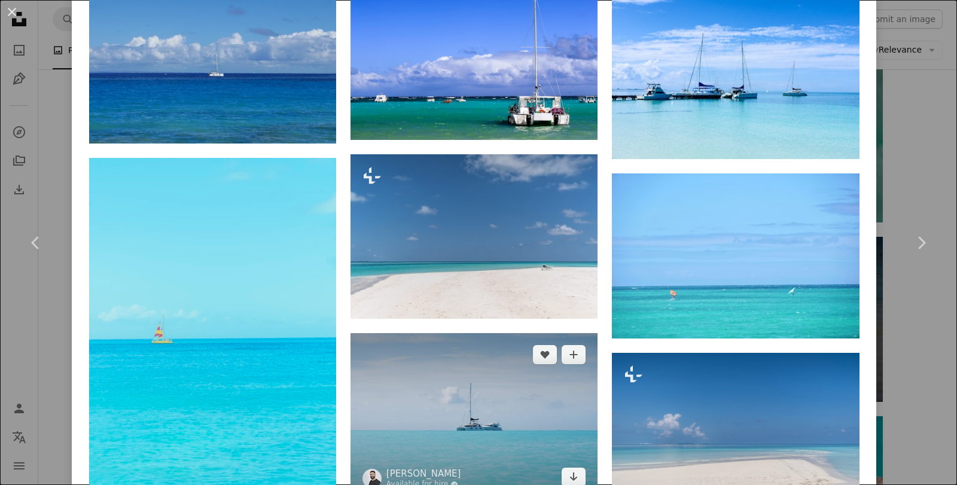
click at [518, 333] on img at bounding box center [474, 416] width 247 height 166
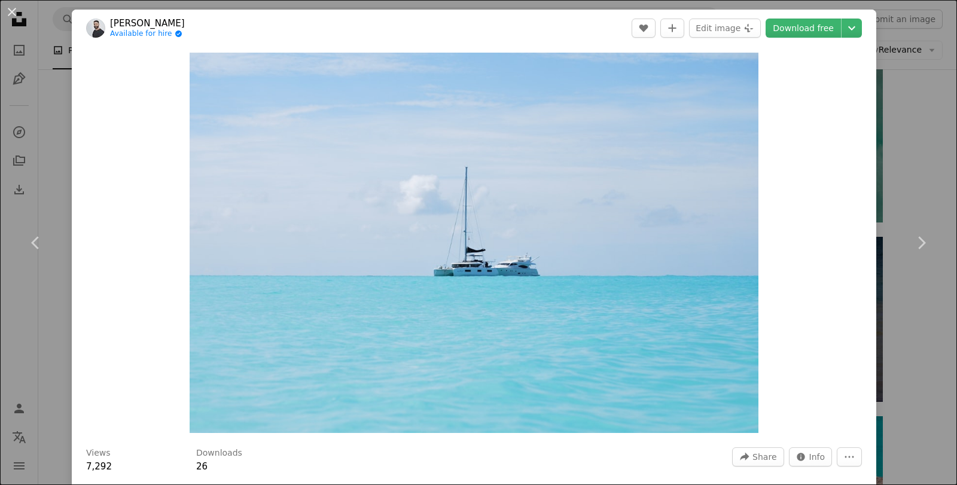
click at [883, 118] on div "An X shape Chevron left Chevron right [PERSON_NAME] Available for hire A checkm…" at bounding box center [478, 242] width 957 height 485
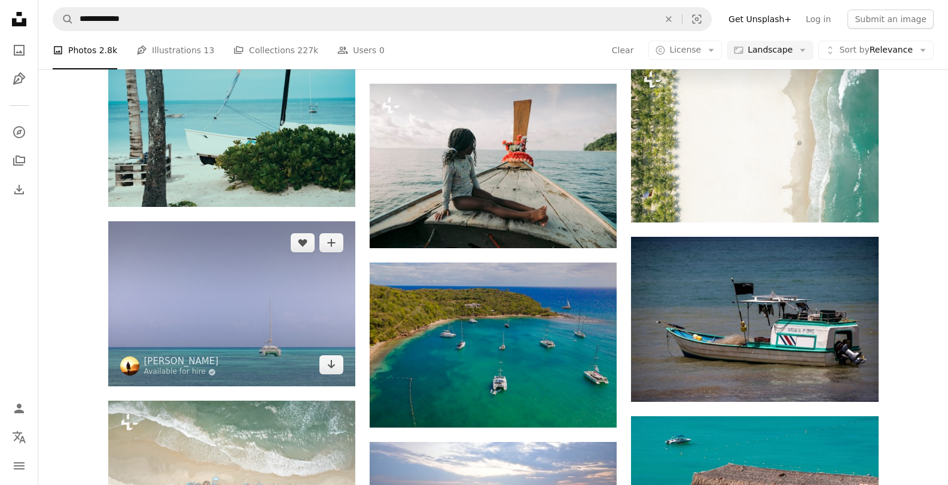
click at [239, 221] on img at bounding box center [231, 303] width 247 height 165
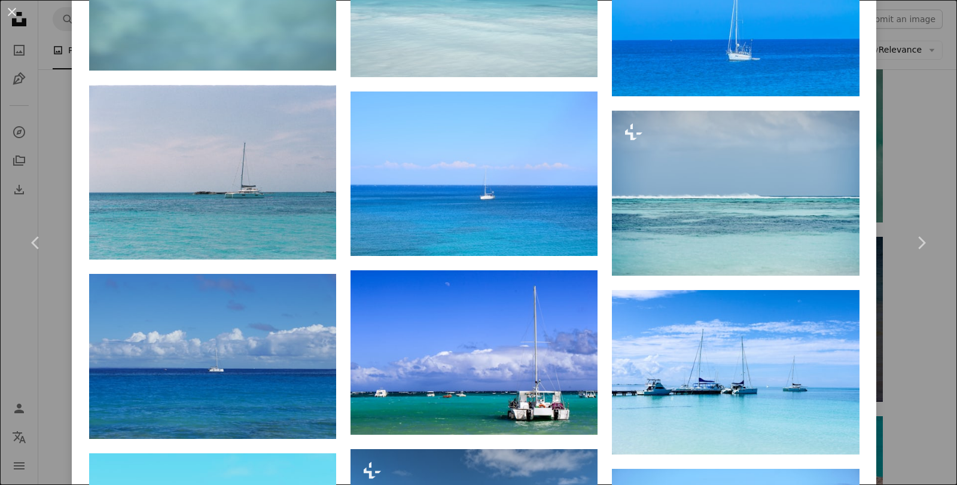
scroll to position [1522, 0]
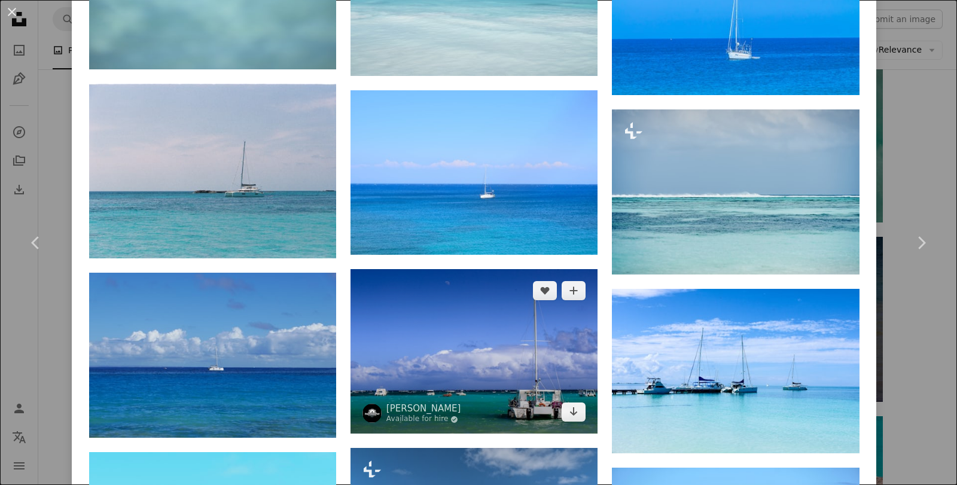
click at [463, 269] on img at bounding box center [474, 351] width 247 height 165
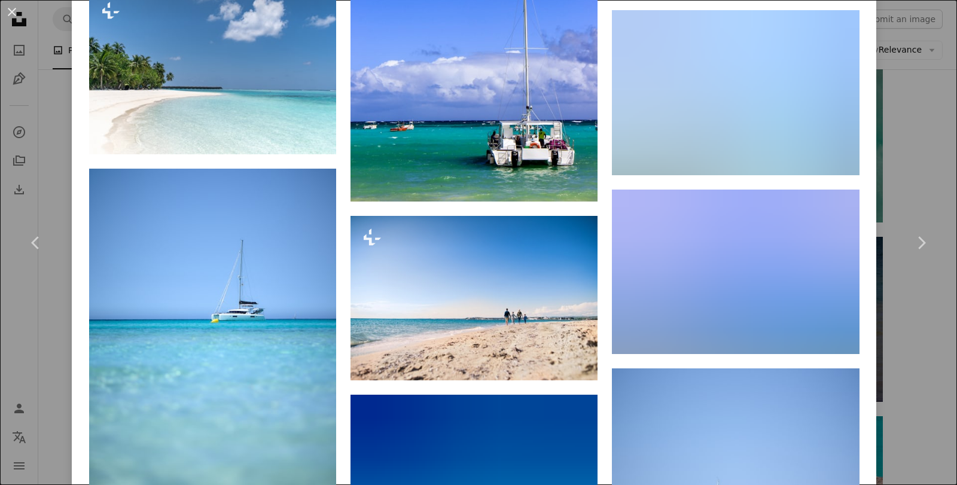
scroll to position [1737, 0]
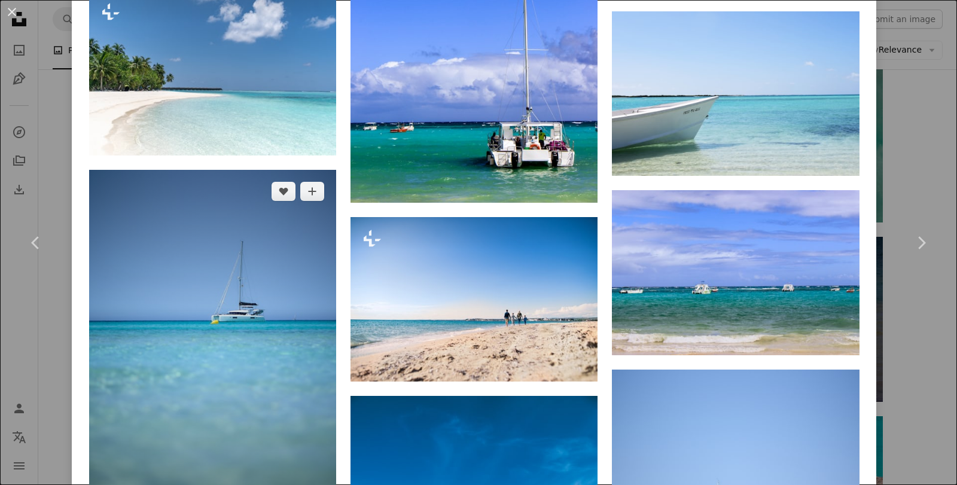
click at [237, 209] on img at bounding box center [212, 355] width 247 height 371
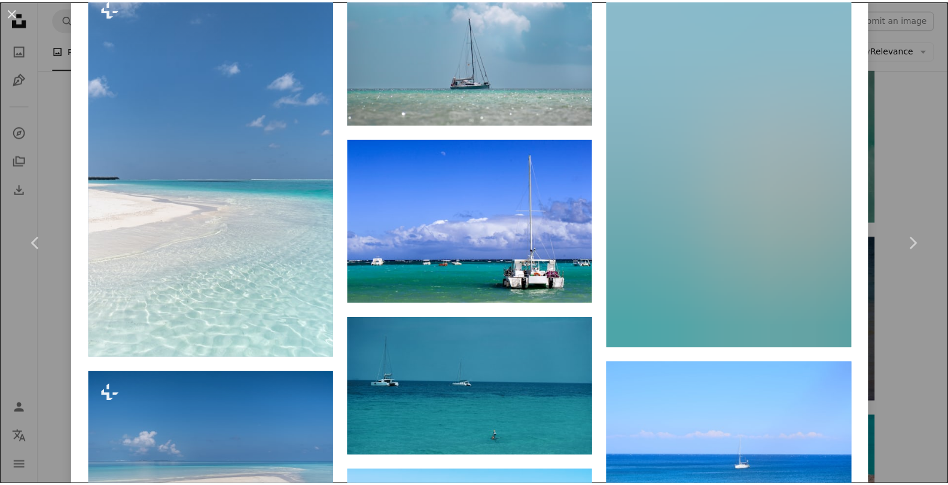
scroll to position [1621, 0]
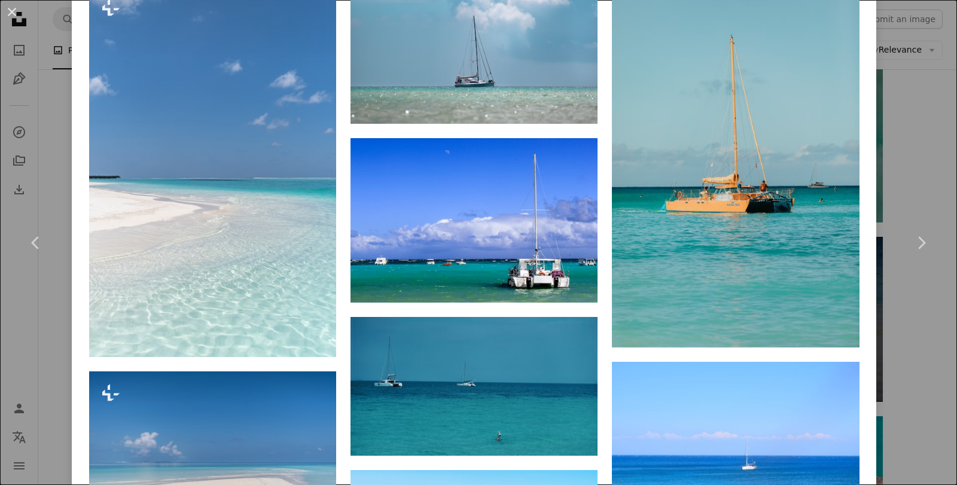
click at [899, 164] on div "An X shape Chevron left Chevron right [PERSON_NAME] Available for hire A checkm…" at bounding box center [478, 242] width 957 height 485
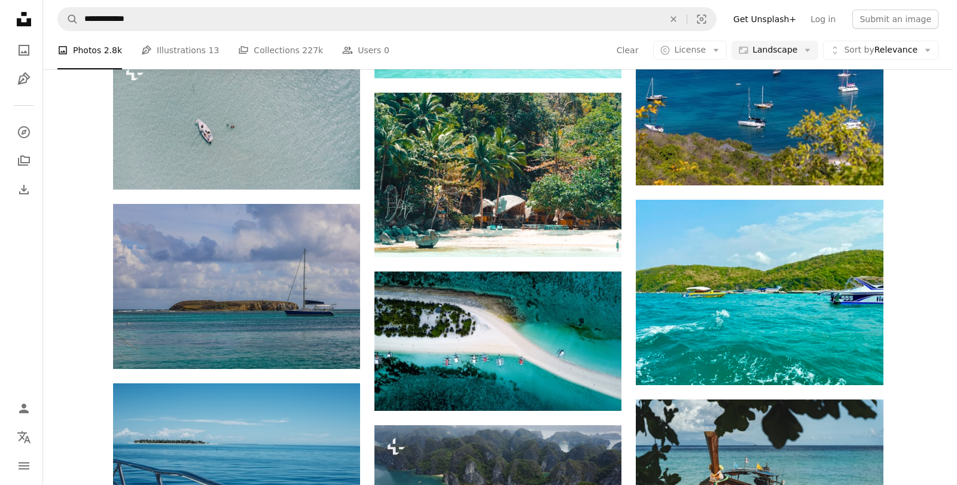
scroll to position [961, 0]
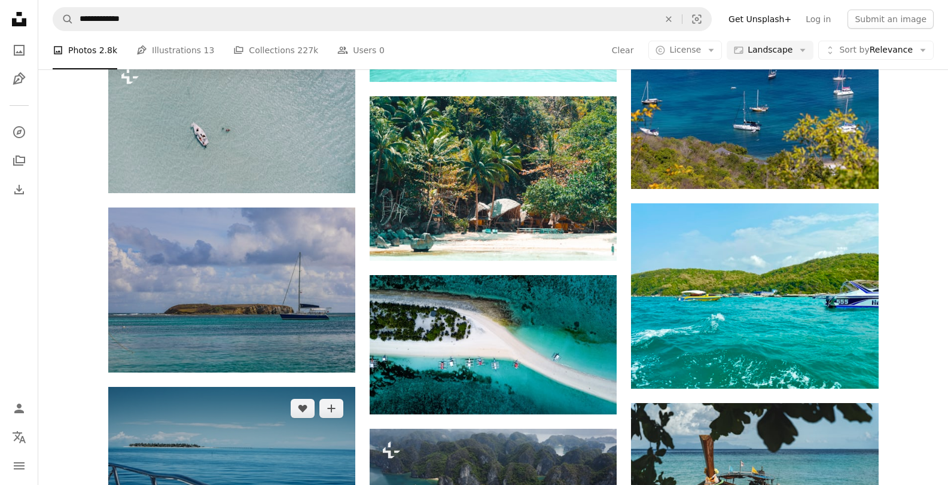
click at [286, 387] on img at bounding box center [231, 469] width 247 height 165
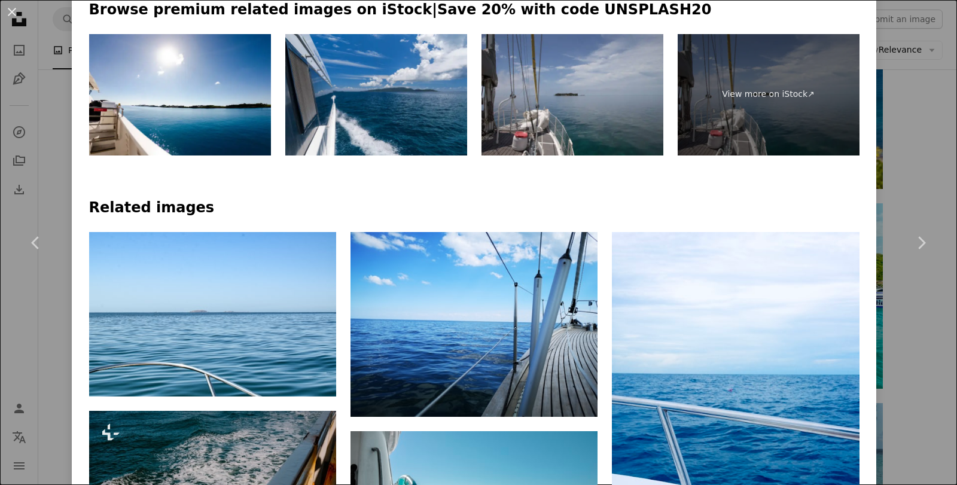
scroll to position [678, 0]
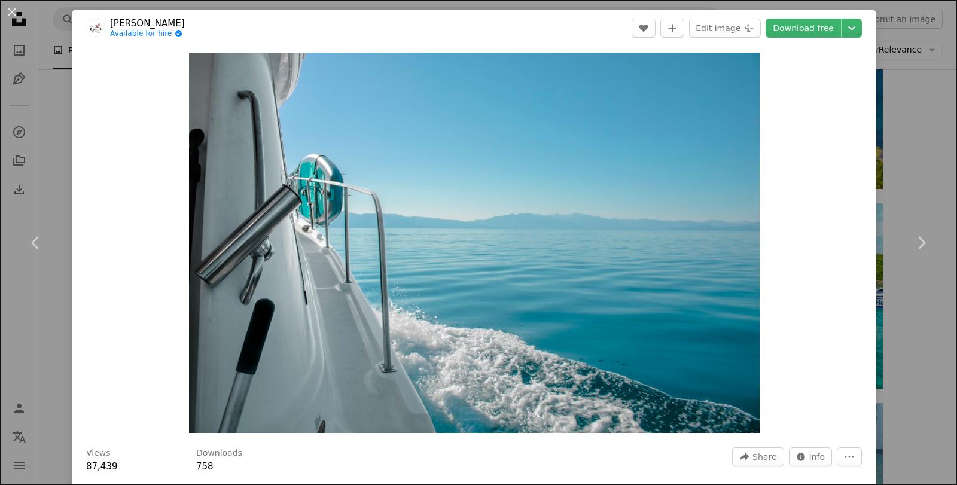
click at [902, 114] on div "An X shape Chevron left Chevron right [PERSON_NAME] Available for hire A checkm…" at bounding box center [478, 242] width 957 height 485
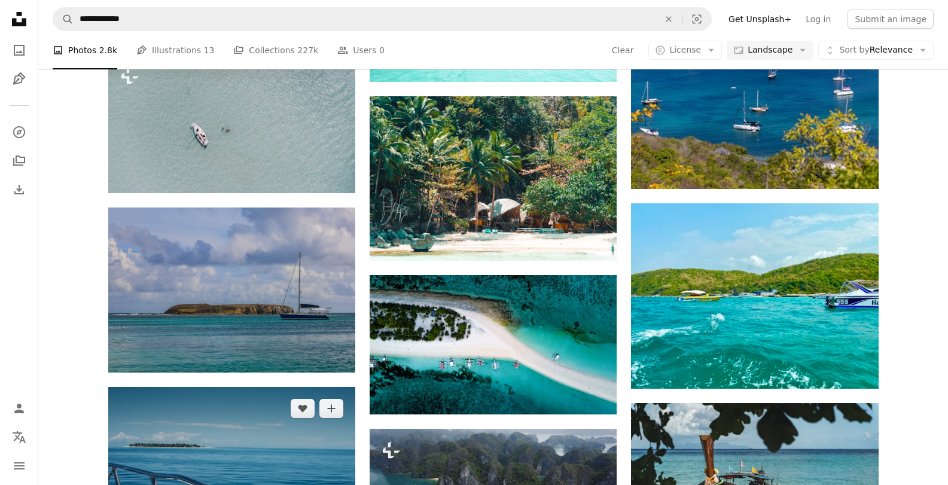
click at [300, 387] on img at bounding box center [231, 469] width 247 height 165
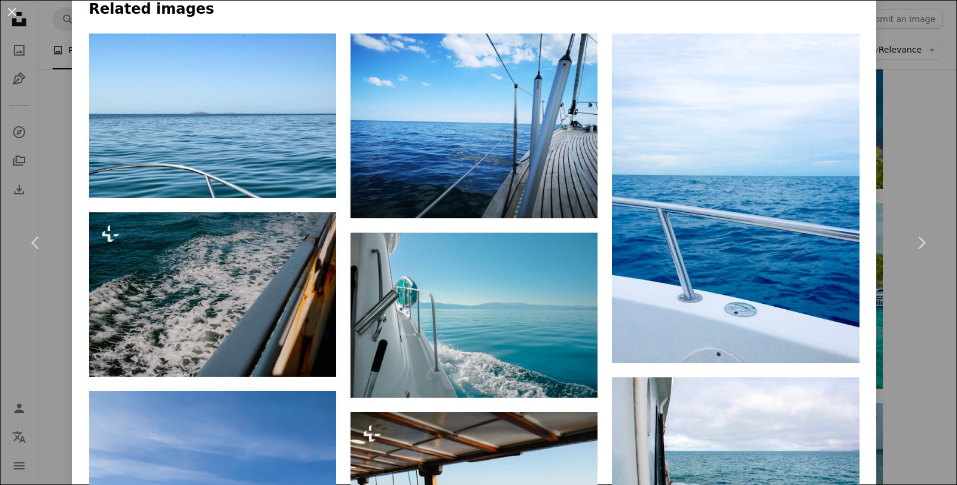
scroll to position [1037, 0]
